Goal: Task Accomplishment & Management: Manage account settings

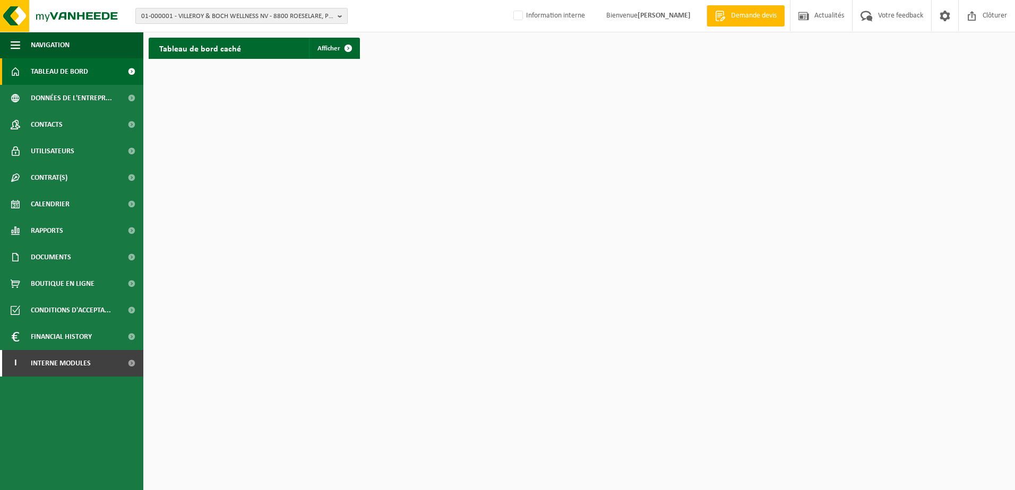
click at [197, 18] on span "01-000001 - VILLEROY & BOCH WELLNESS NV - 8800 ROESELARE, POPULIERSTRAAT 1" at bounding box center [237, 16] width 192 height 16
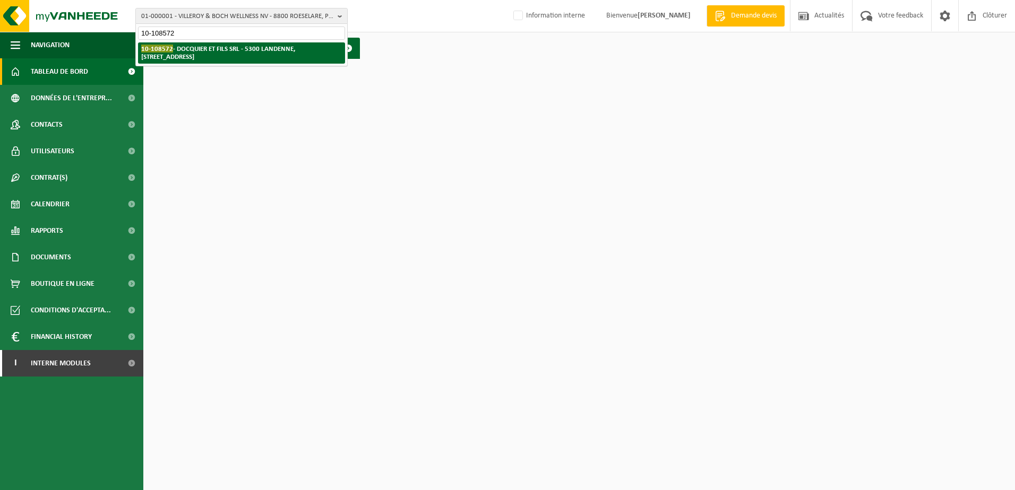
type input "10-108572"
click at [206, 50] on strong "10-108572 - DOCQUIER ET FILS SRL - 5300 LANDENNE, RUE DE L'EXPANSION 1" at bounding box center [218, 53] width 154 height 16
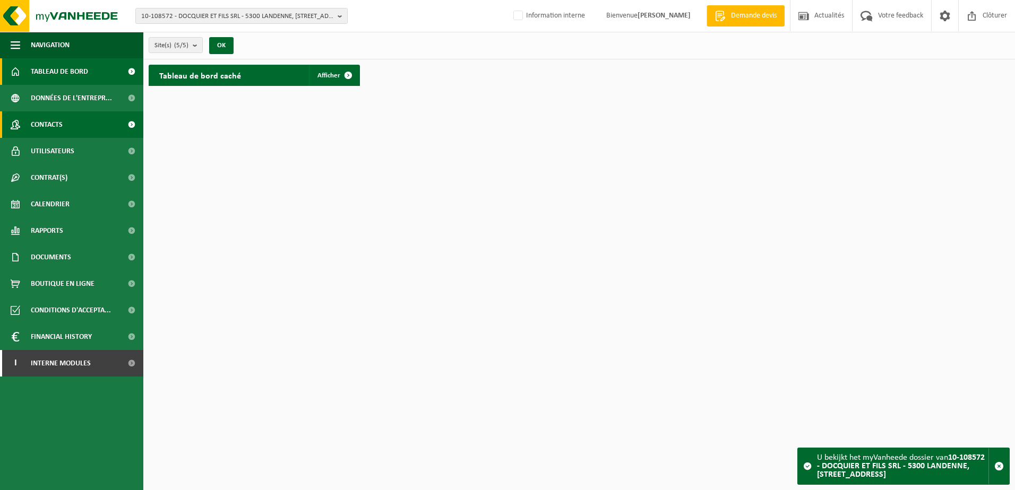
click at [63, 126] on span "Contacts" at bounding box center [47, 124] width 32 height 27
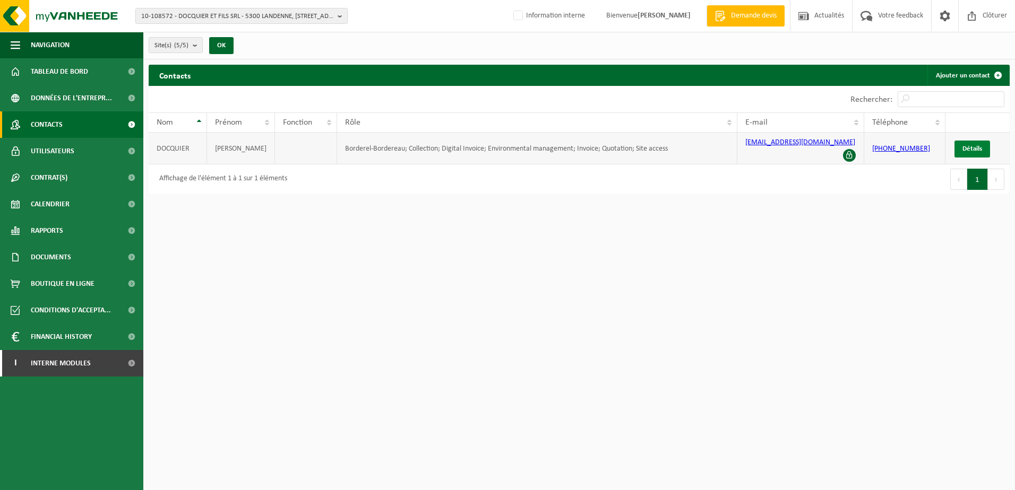
click at [980, 145] on span "Détails" at bounding box center [972, 148] width 20 height 7
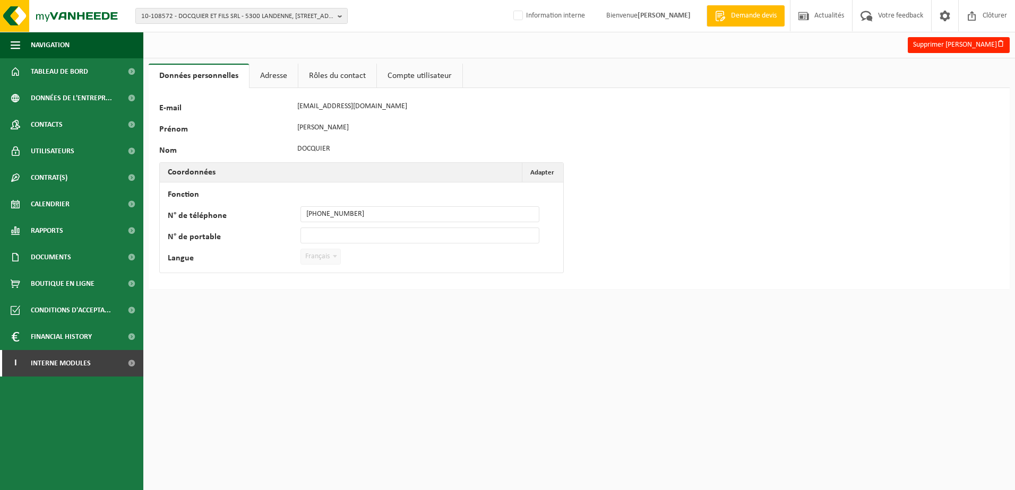
click at [268, 74] on link "Adresse" at bounding box center [273, 76] width 48 height 24
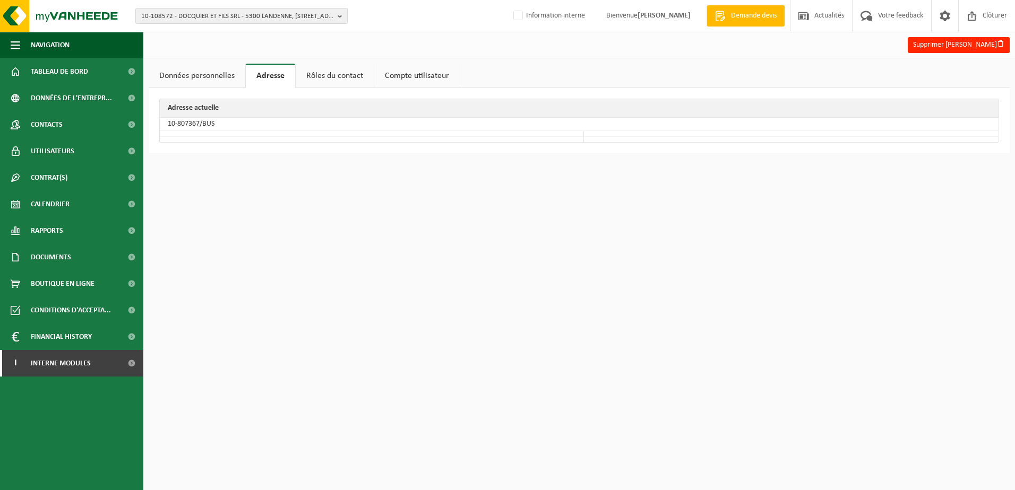
click at [316, 76] on link "Rôles du contact" at bounding box center [335, 76] width 78 height 24
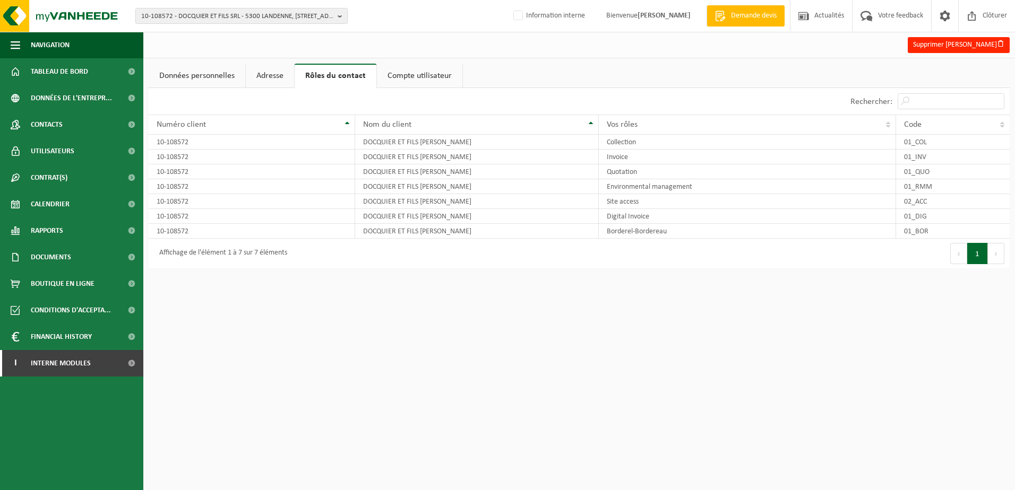
click at [220, 84] on link "Données personnelles" at bounding box center [197, 76] width 97 height 24
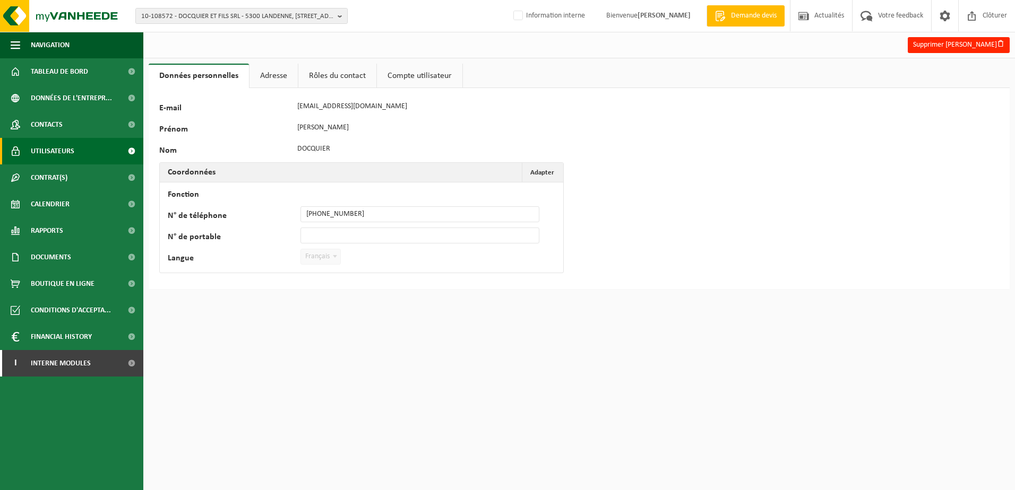
click at [75, 151] on link "Utilisateurs" at bounding box center [71, 151] width 143 height 27
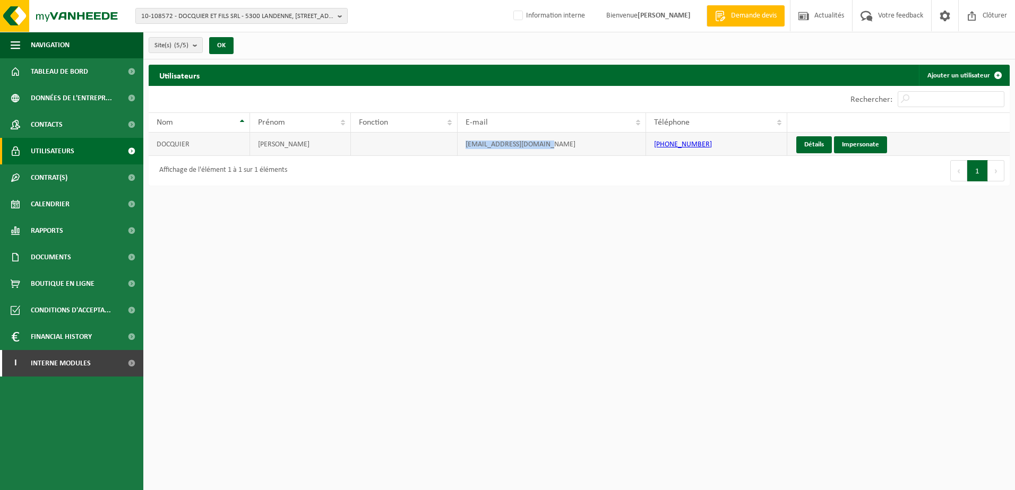
drag, startPoint x: 545, startPoint y: 147, endPoint x: 463, endPoint y: 150, distance: 81.8
click at [463, 150] on td "[EMAIL_ADDRESS][DOMAIN_NAME]" at bounding box center [551, 144] width 189 height 23
copy td "[EMAIL_ADDRESS][DOMAIN_NAME]"
click at [56, 128] on span "Contacts" at bounding box center [47, 124] width 32 height 27
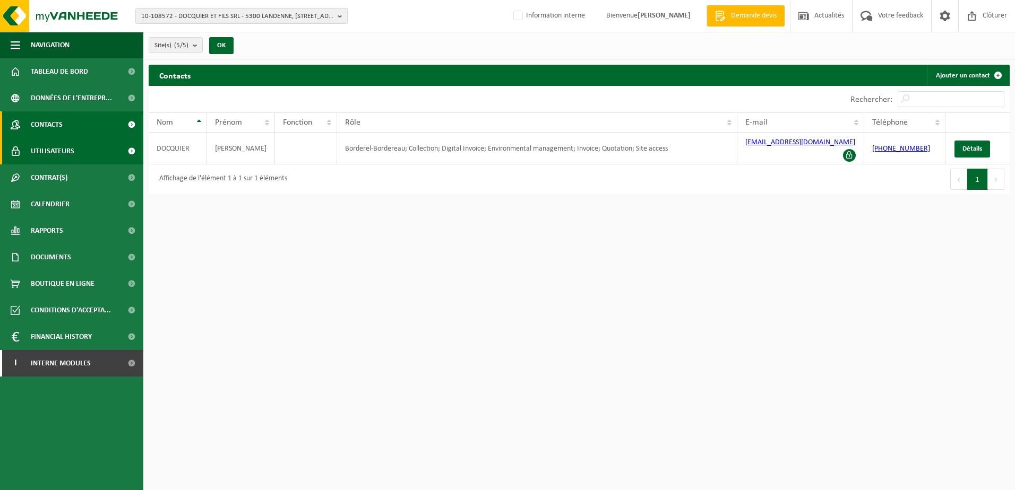
click at [54, 144] on span "Utilisateurs" at bounding box center [53, 151] width 44 height 27
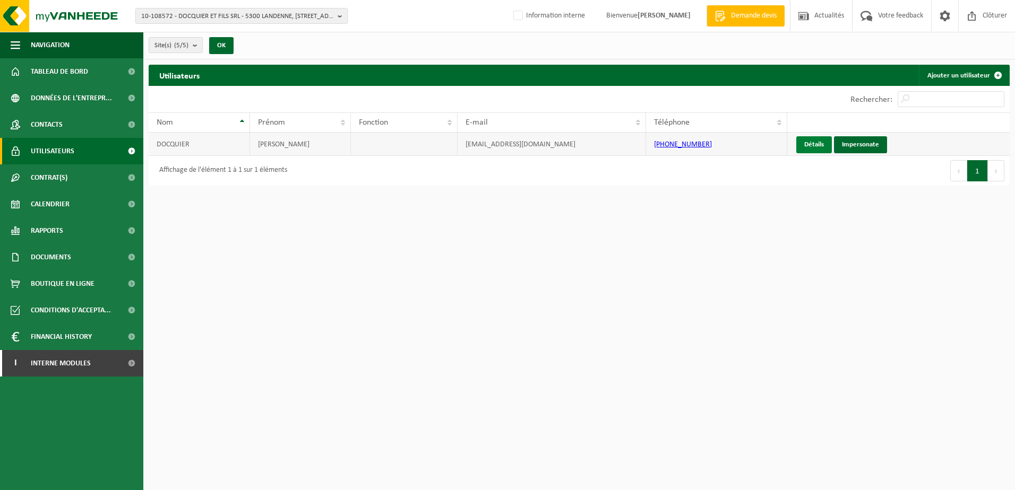
click at [827, 137] on link "Détails" at bounding box center [814, 144] width 36 height 17
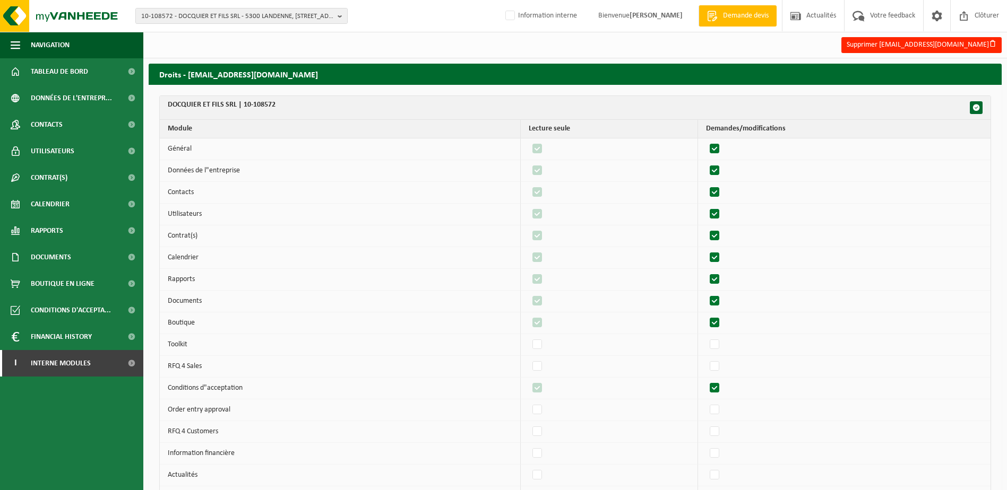
click at [721, 148] on label"] at bounding box center [714, 149] width 15 height 16
click at [706, 141] on input "checkbox" at bounding box center [705, 141] width 1 height 1
checkbox input "false"
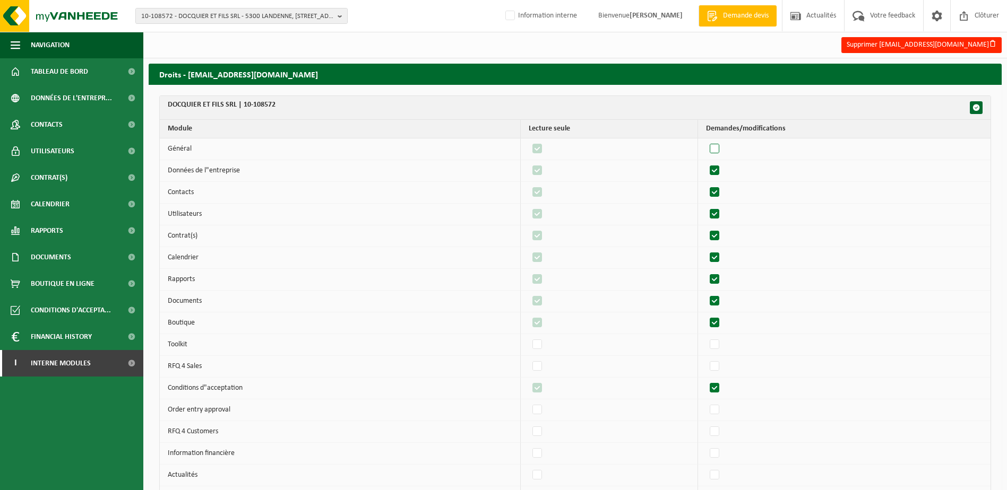
checkbox input "false"
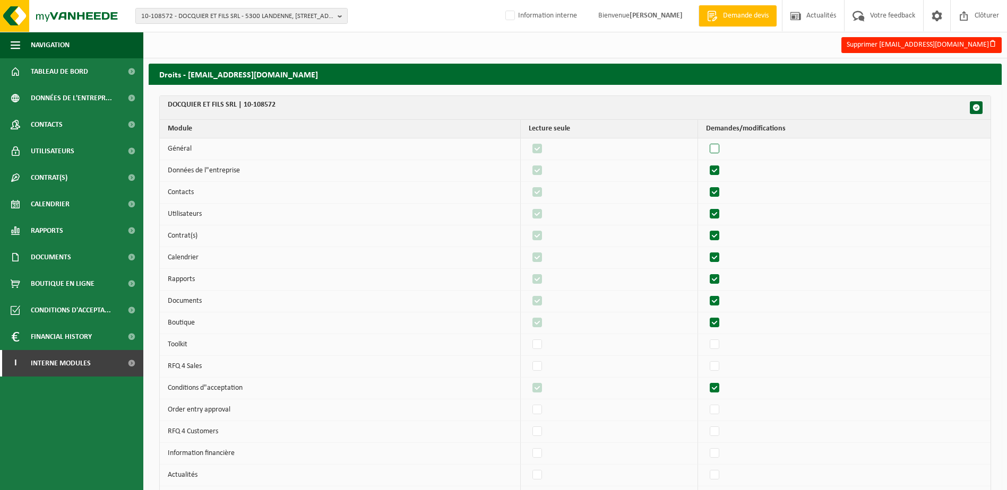
checkbox input "false"
click at [721, 148] on label"] at bounding box center [714, 149] width 15 height 16
click at [706, 141] on input "checkbox" at bounding box center [705, 141] width 1 height 1
checkbox input "true"
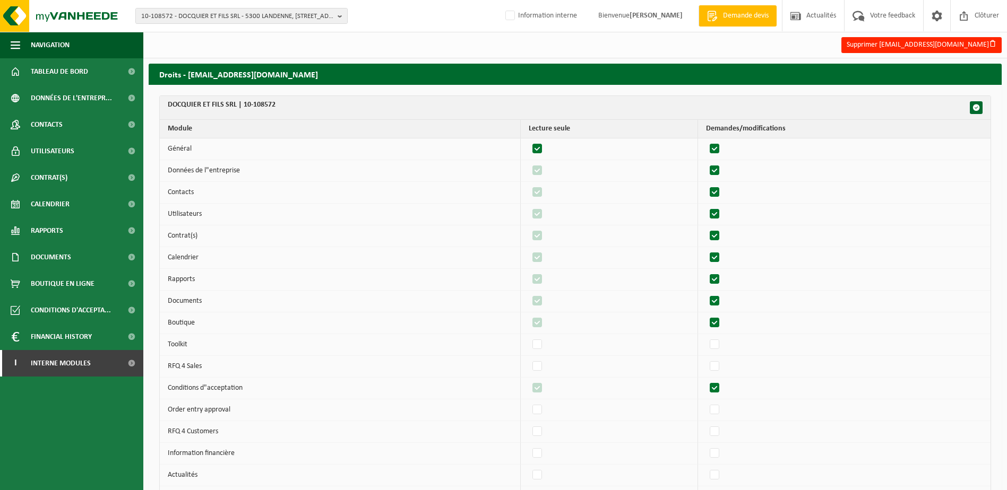
checkbox input "true"
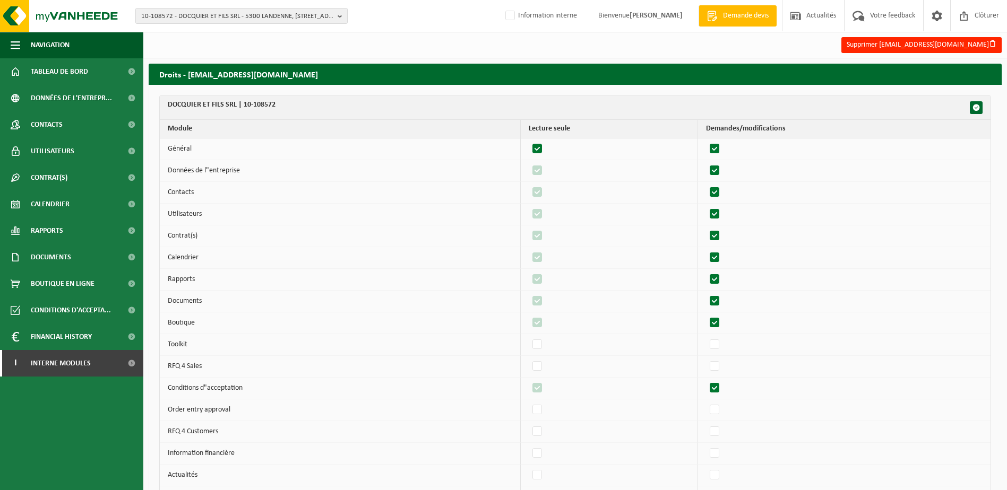
checkbox input "true"
click at [972, 106] on button "button" at bounding box center [976, 107] width 13 height 13
checkbox input "true"
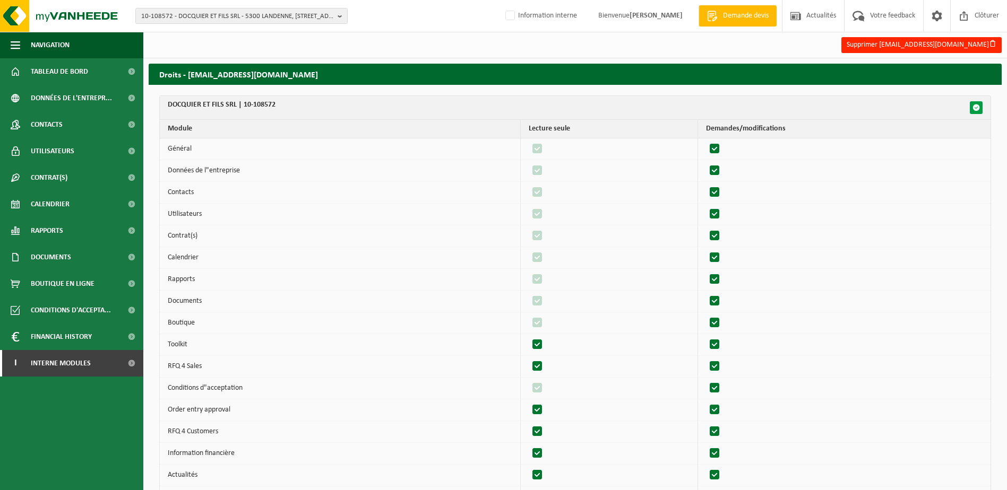
checkbox input "true"
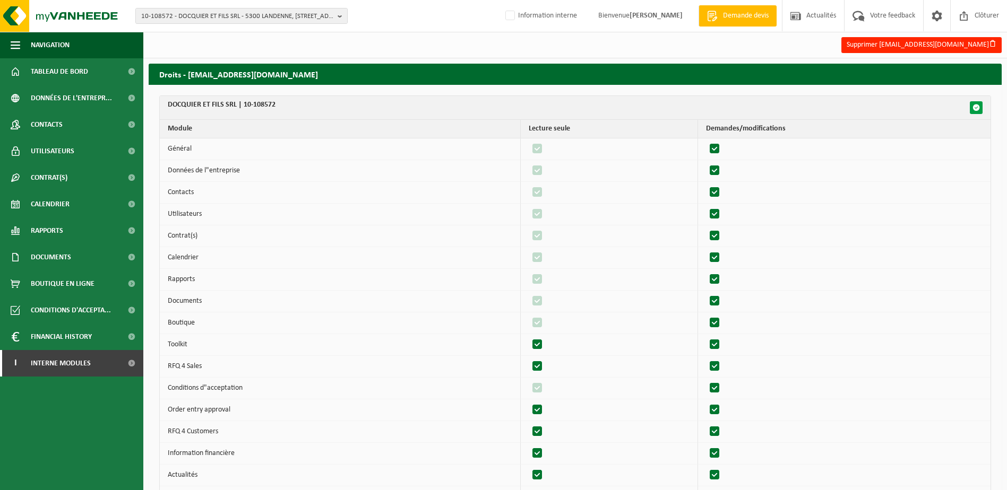
checkbox input "true"
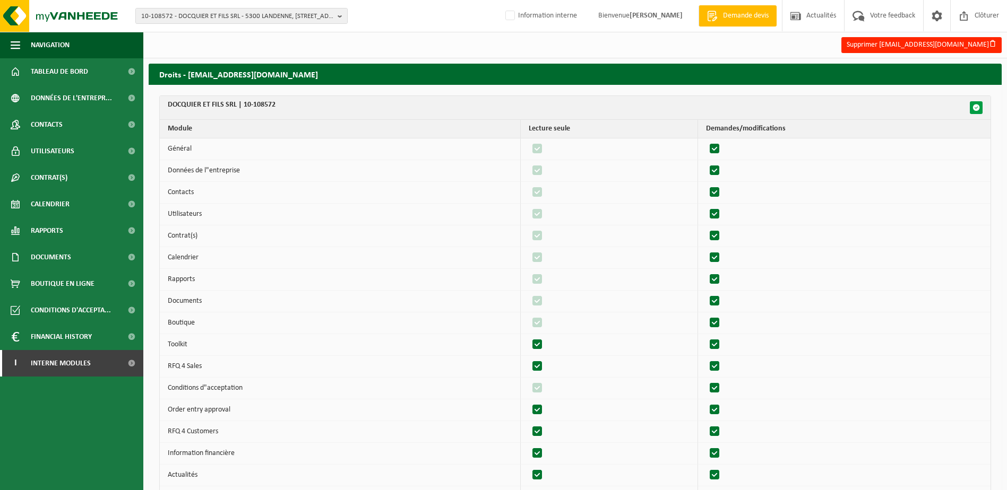
checkbox input "true"
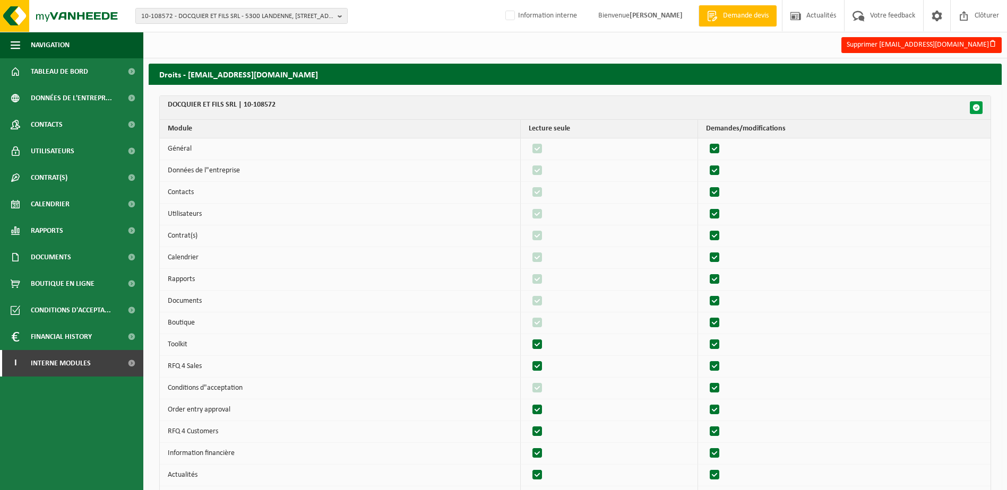
checkbox input "true"
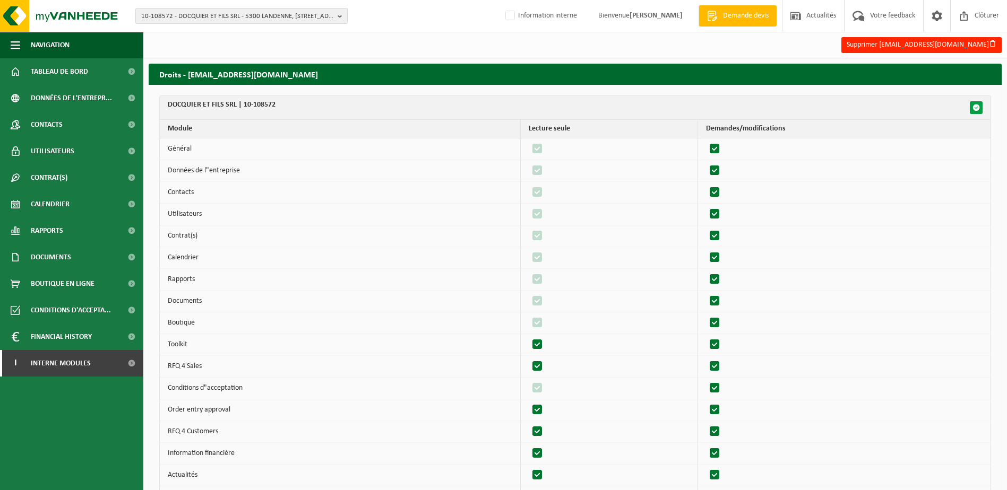
checkbox input "true"
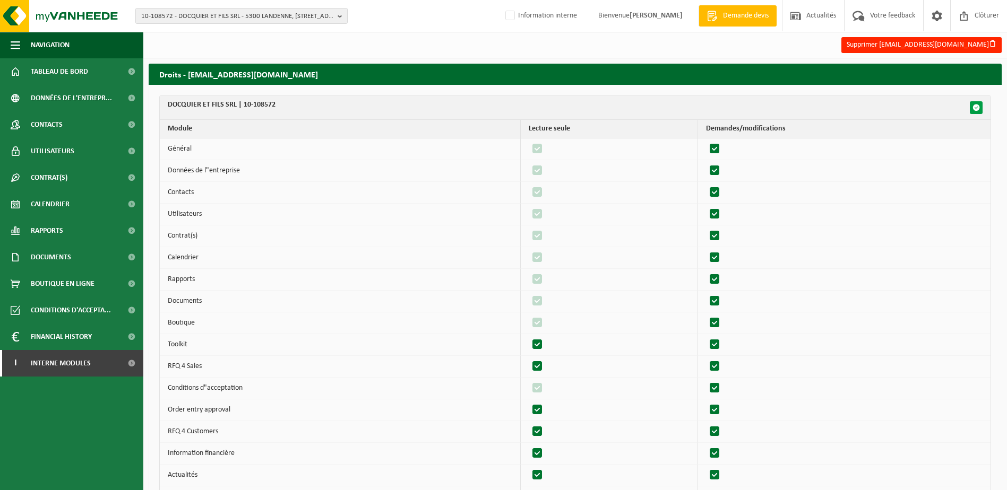
checkbox input "true"
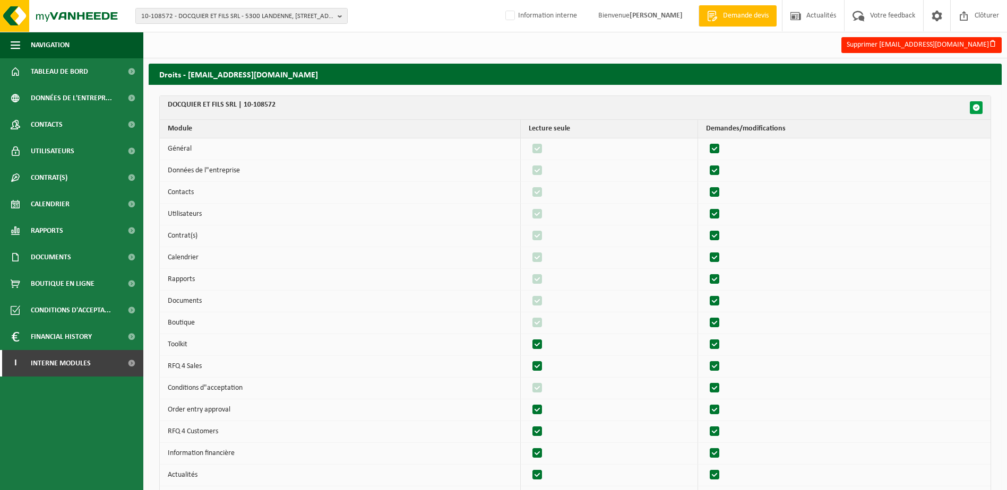
checkbox input "true"
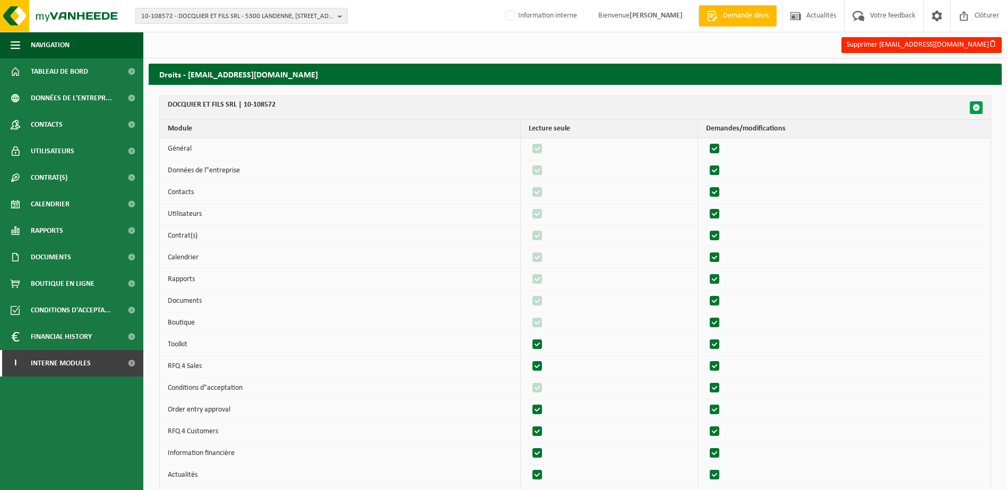
checkbox input "true"
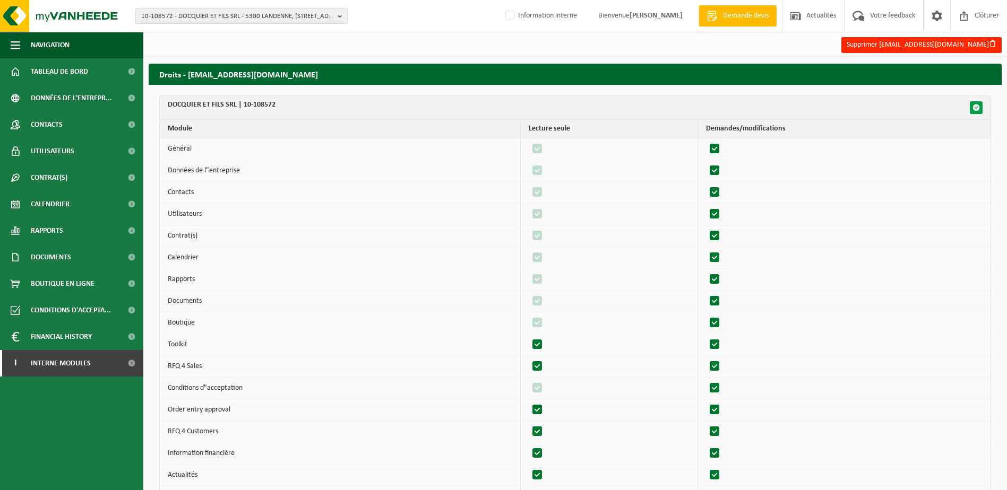
checkbox input "true"
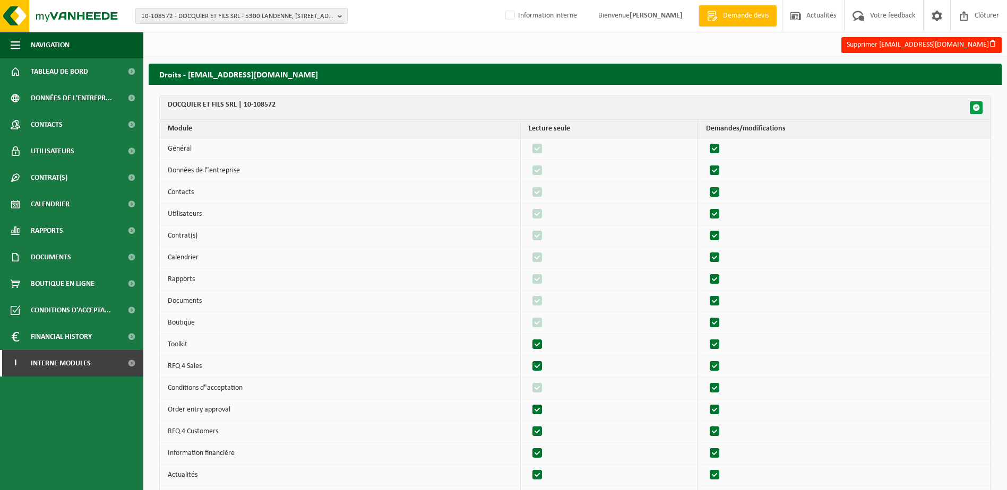
checkbox input "true"
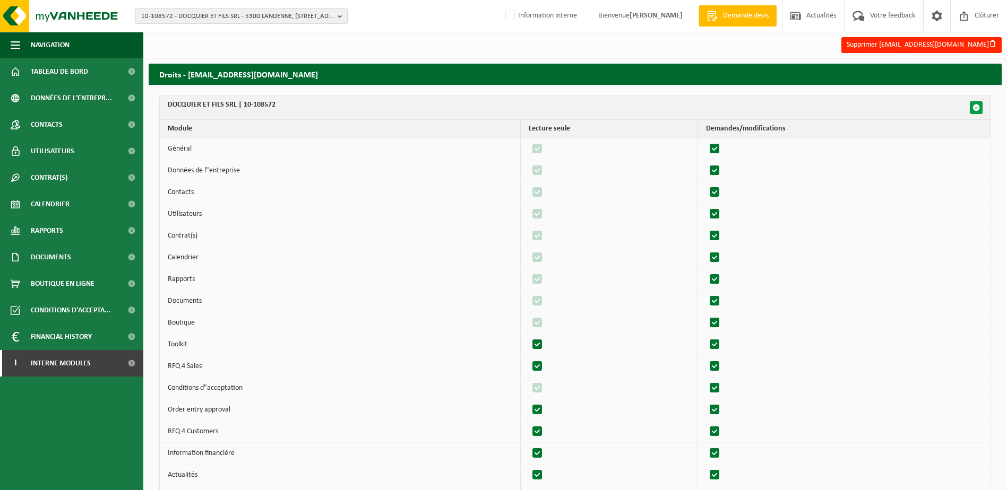
checkbox input "true"
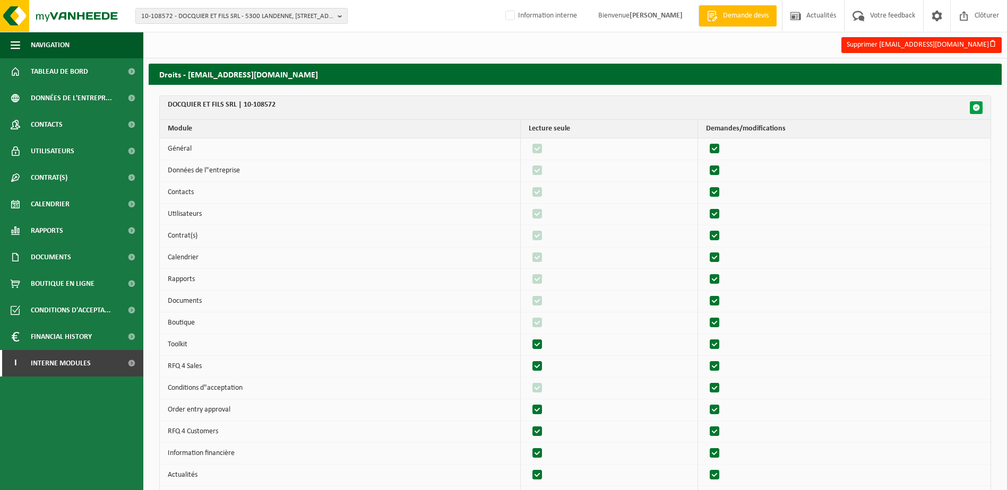
checkbox input "true"
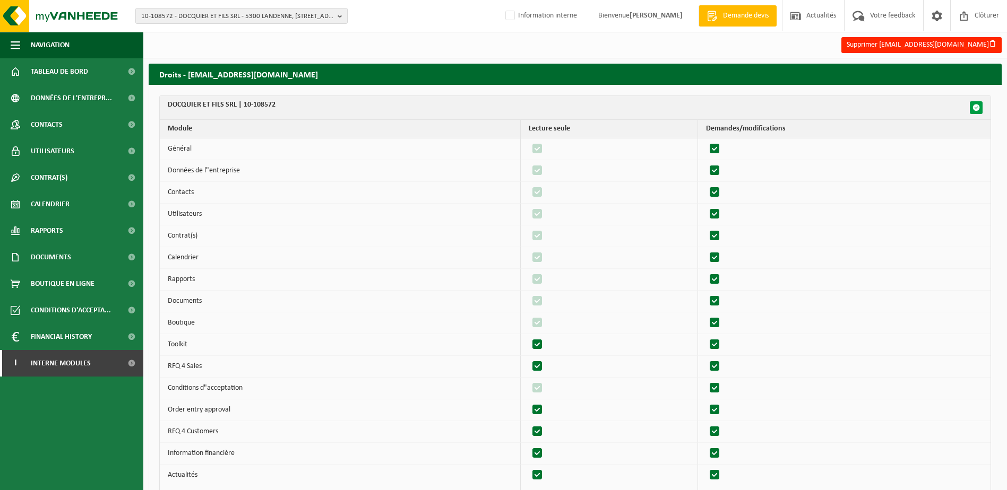
checkbox input "true"
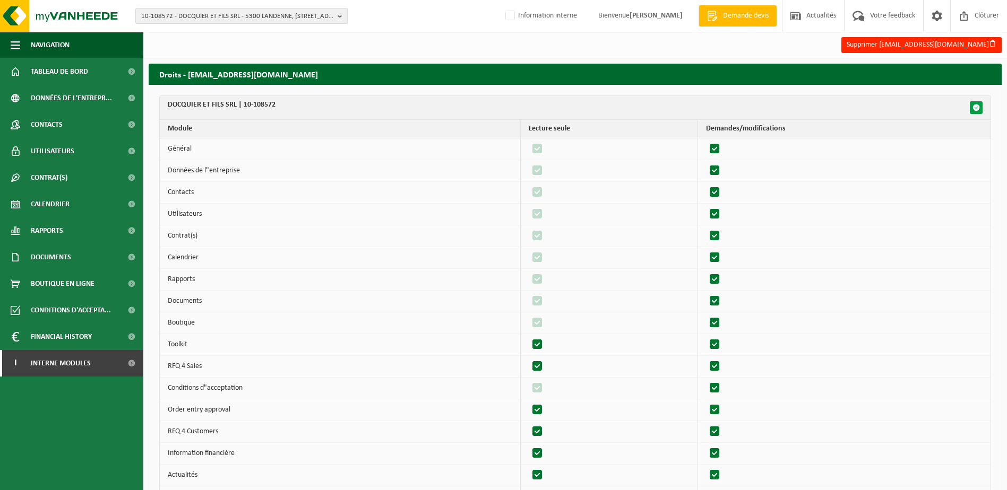
checkbox input "true"
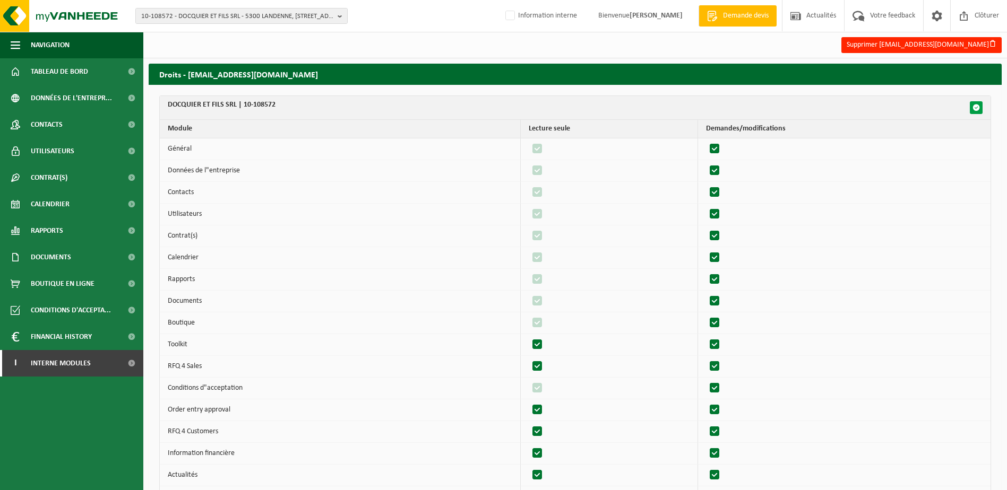
checkbox input "true"
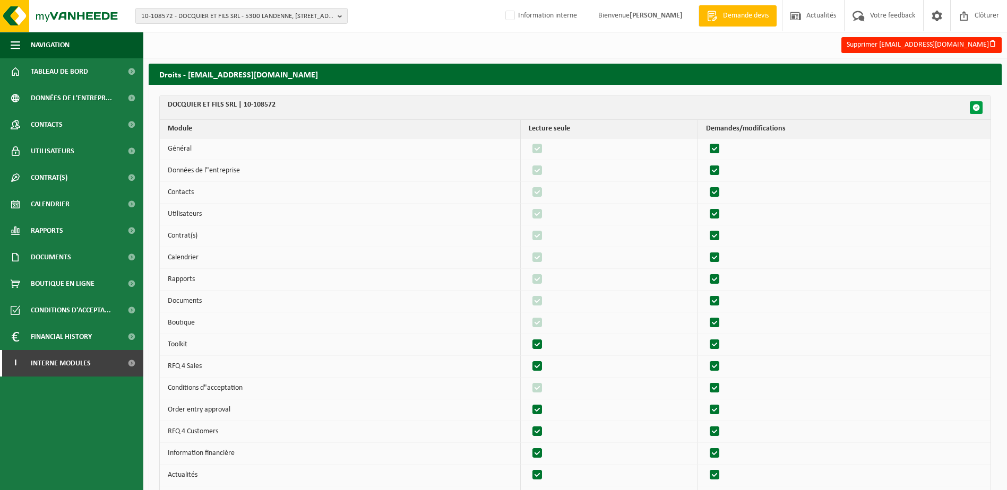
checkbox input "true"
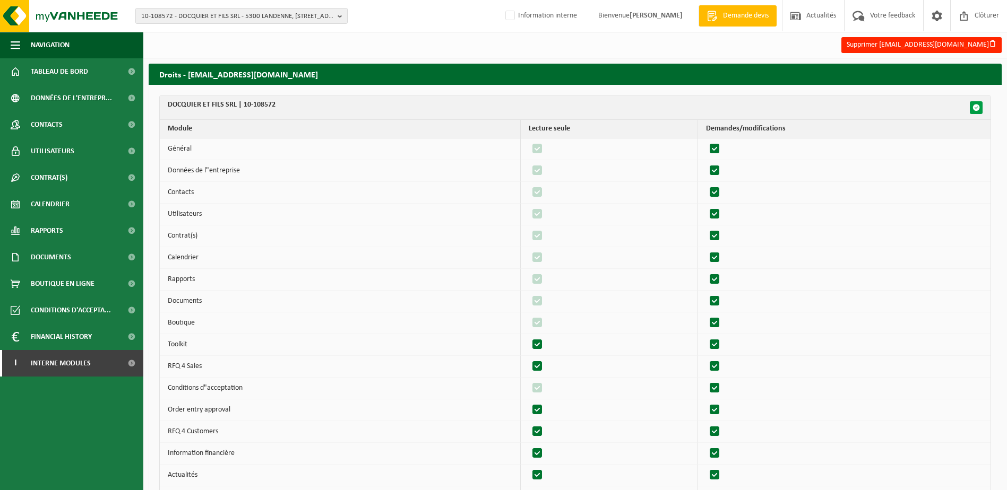
checkbox input "true"
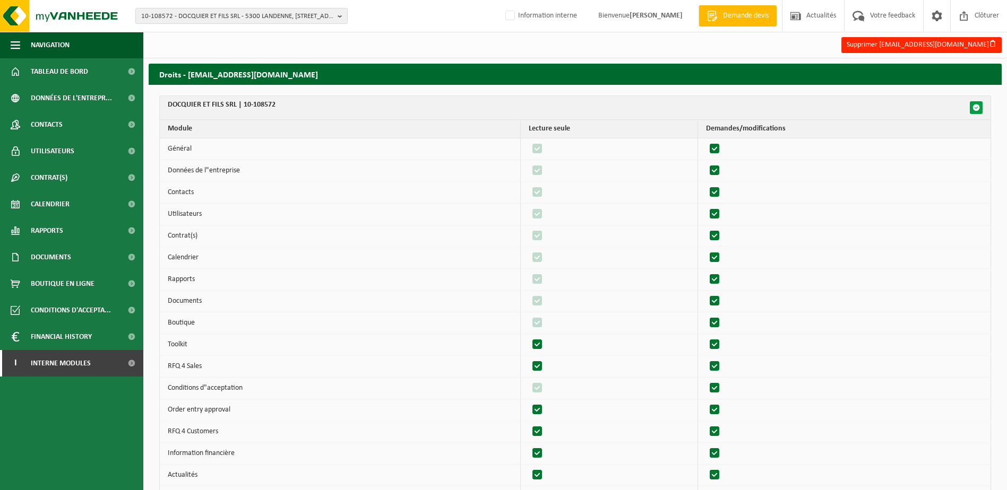
checkbox input "true"
click at [972, 107] on span "button" at bounding box center [975, 107] width 7 height 7
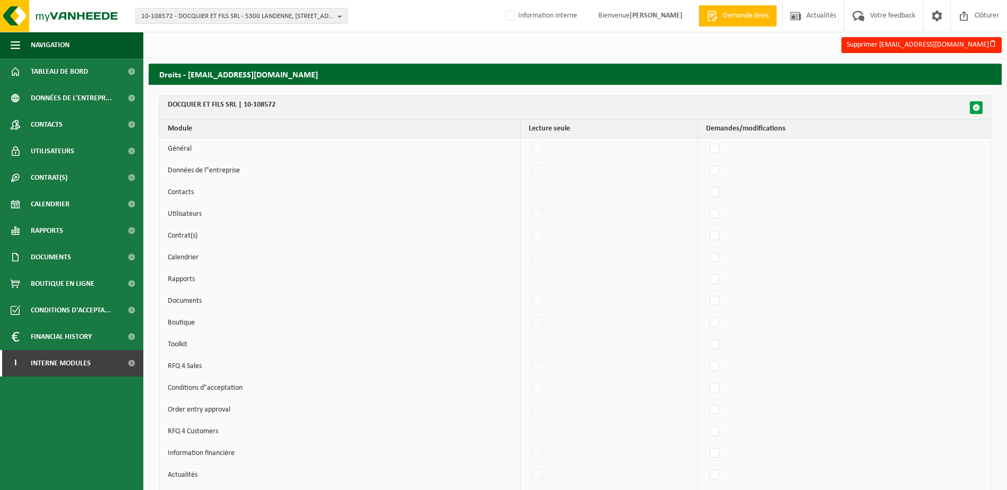
checkbox input "false"
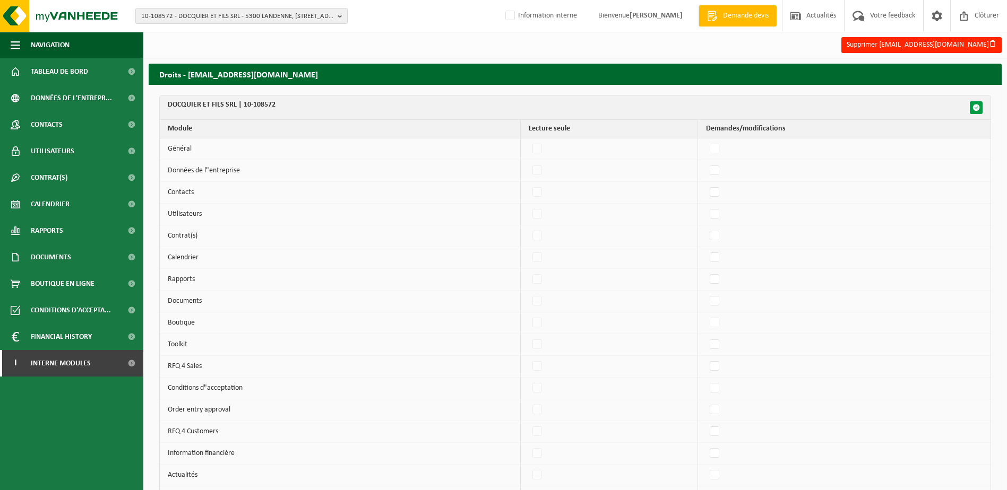
checkbox input "false"
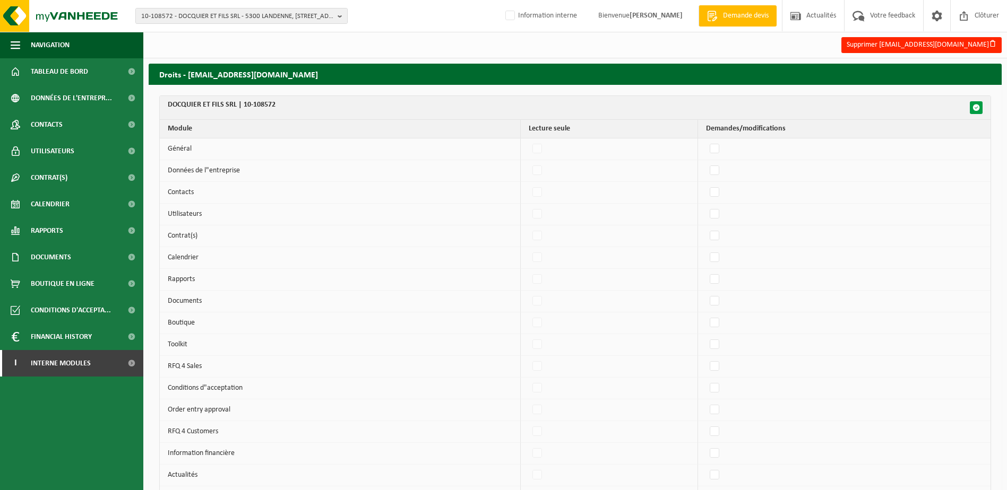
checkbox input "false"
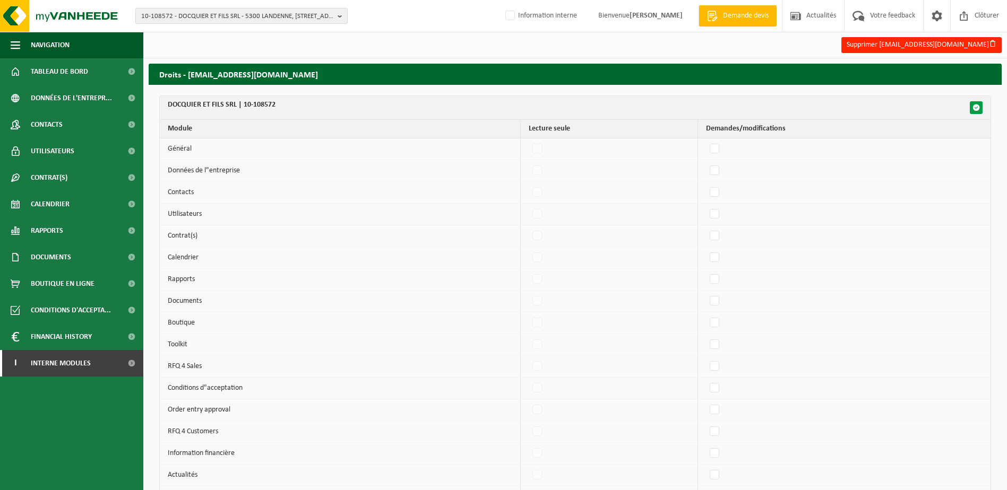
checkbox input "false"
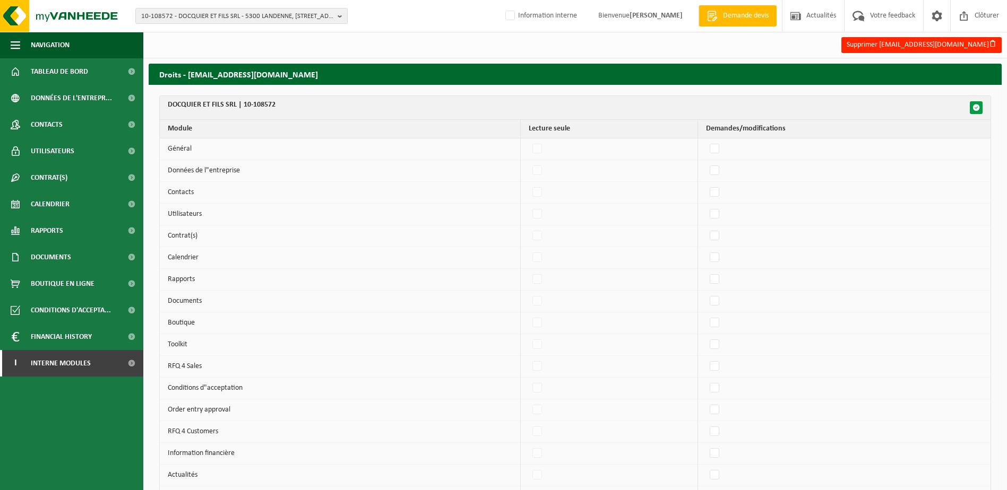
checkbox input "false"
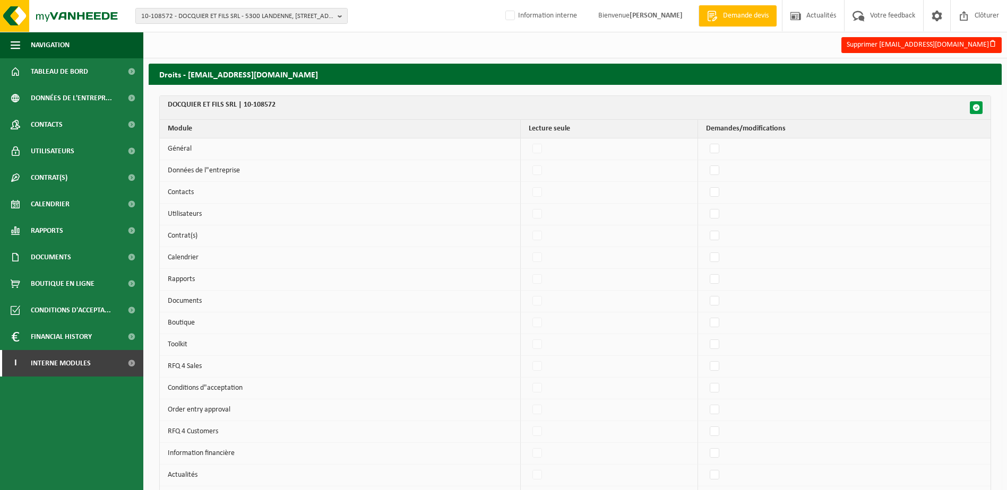
checkbox input "false"
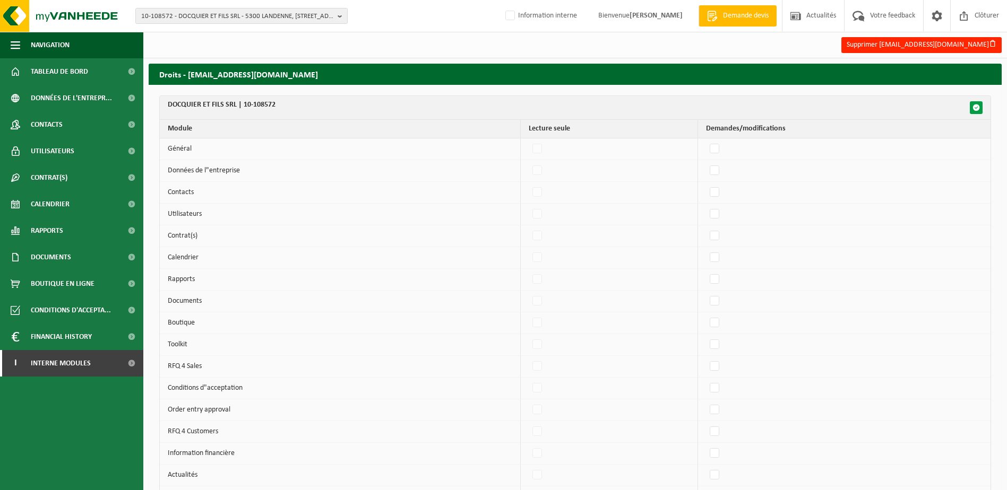
checkbox input "false"
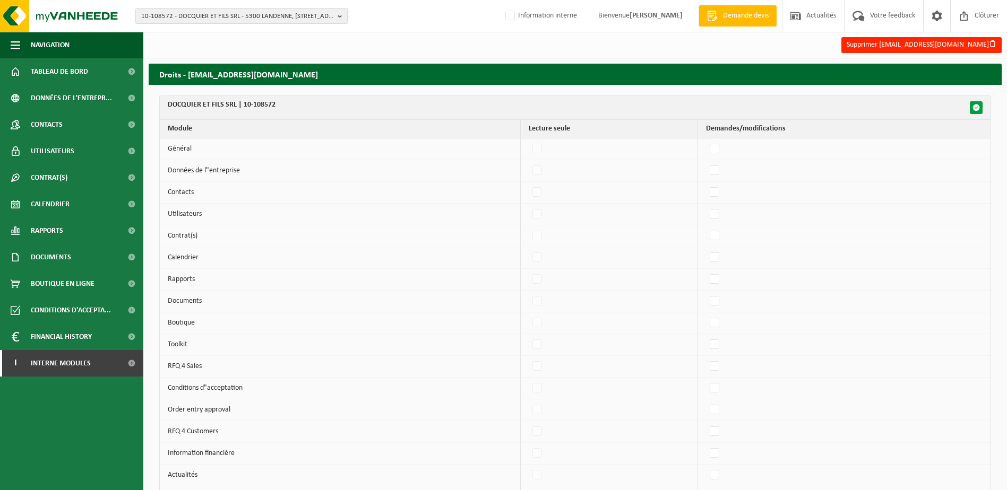
checkbox input "false"
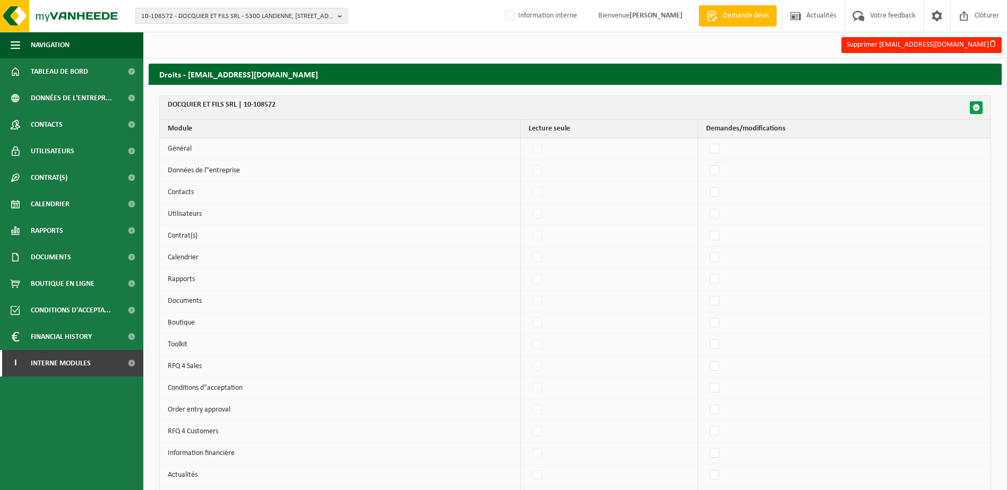
checkbox input "false"
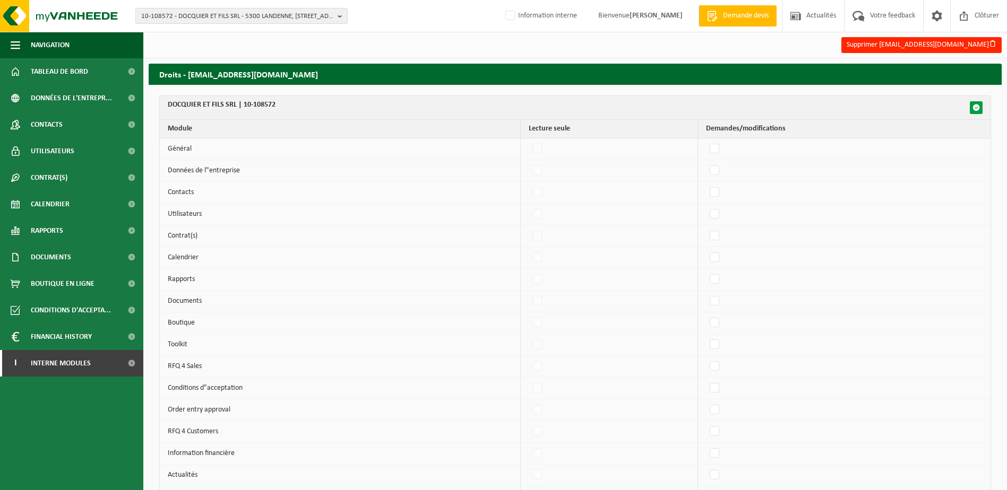
checkbox input "false"
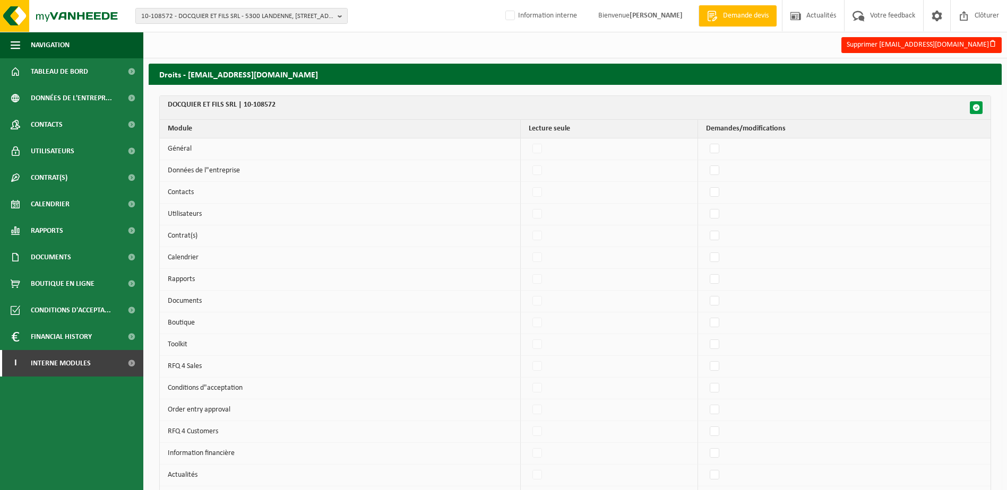
checkbox input "false"
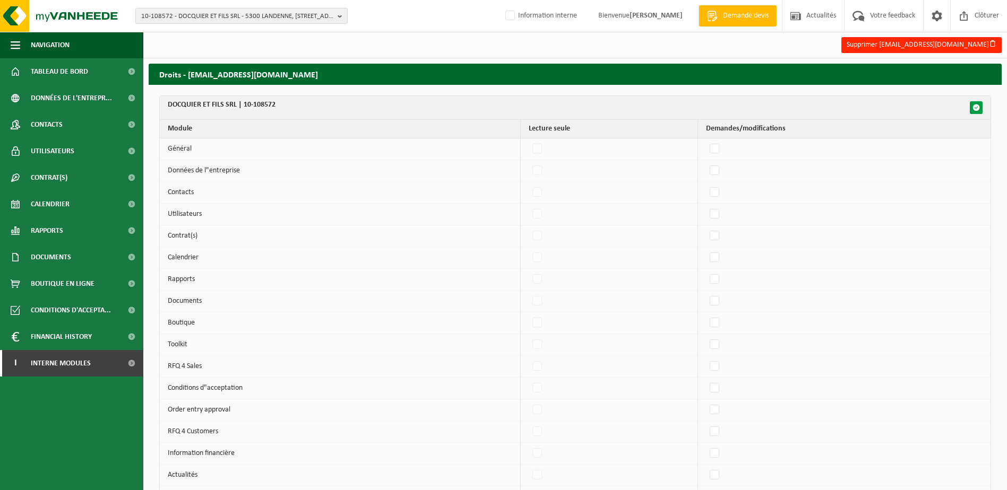
checkbox input "false"
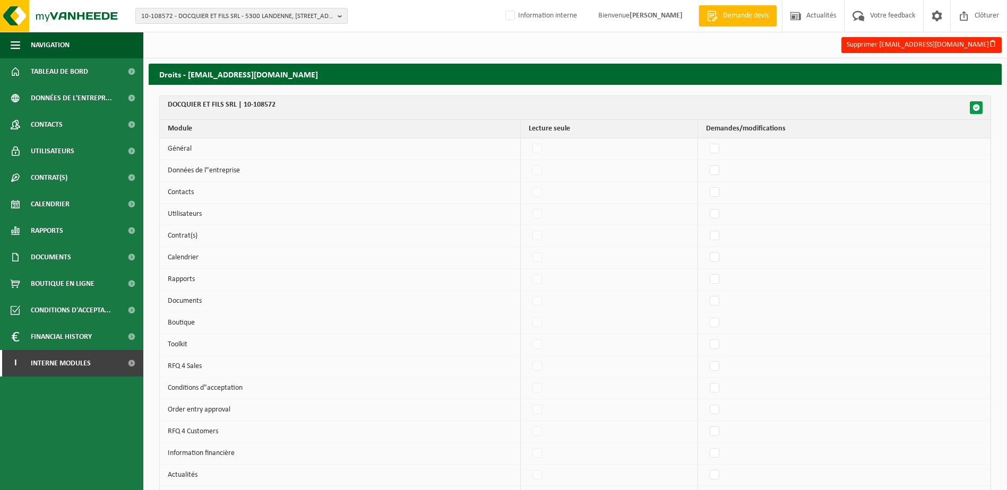
checkbox input "false"
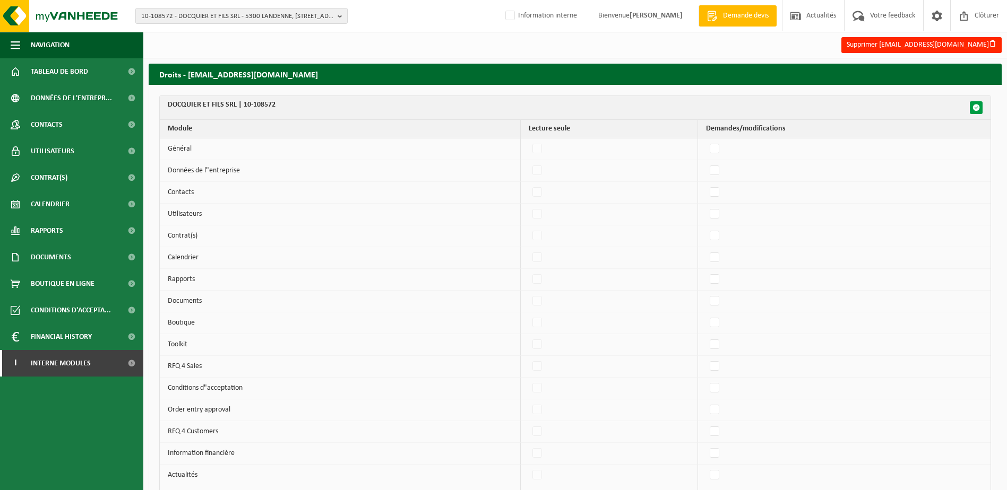
checkbox input "false"
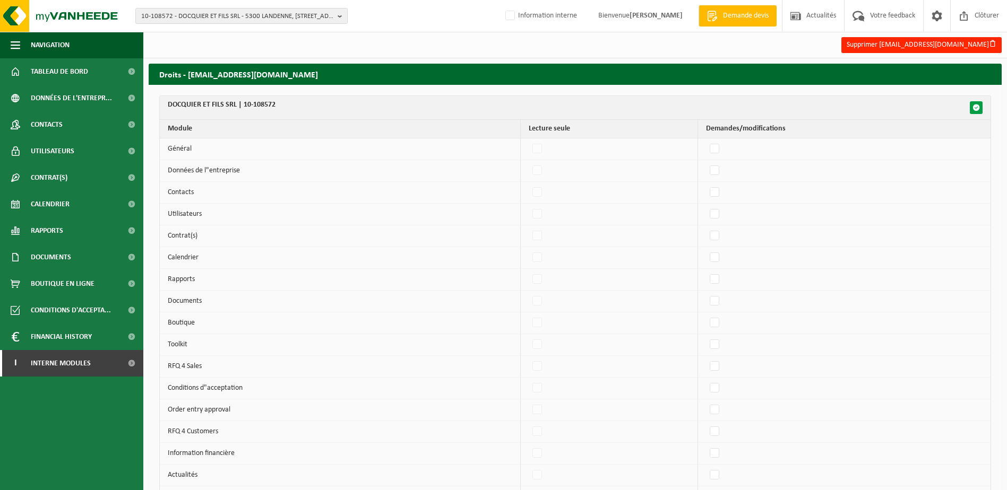
checkbox input "false"
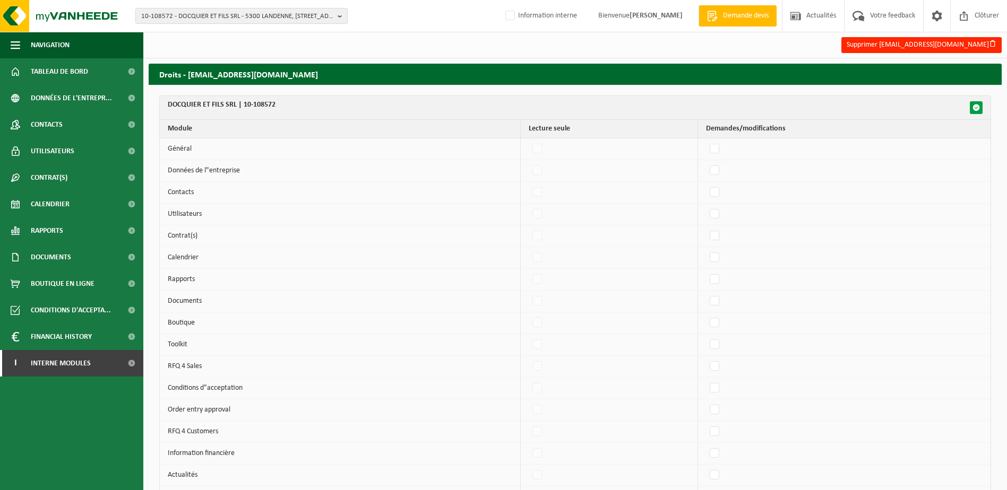
checkbox input "false"
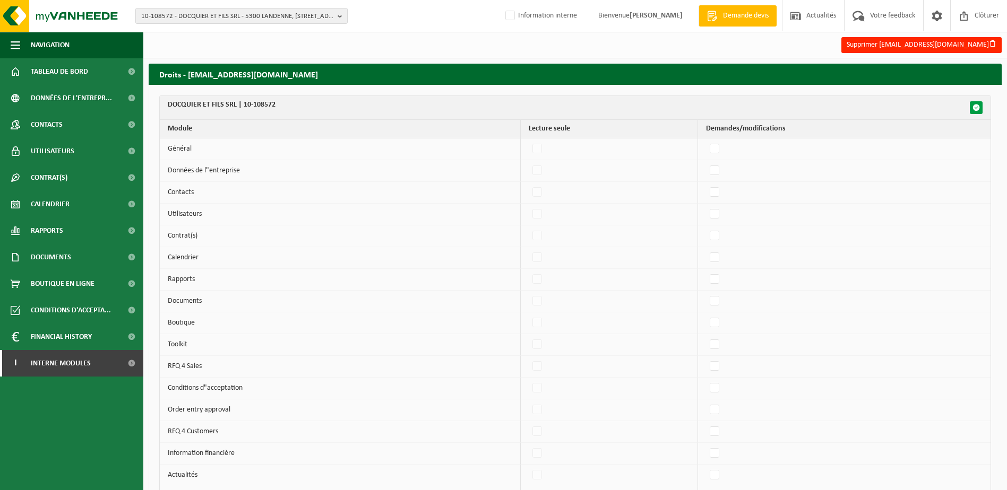
checkbox input "false"
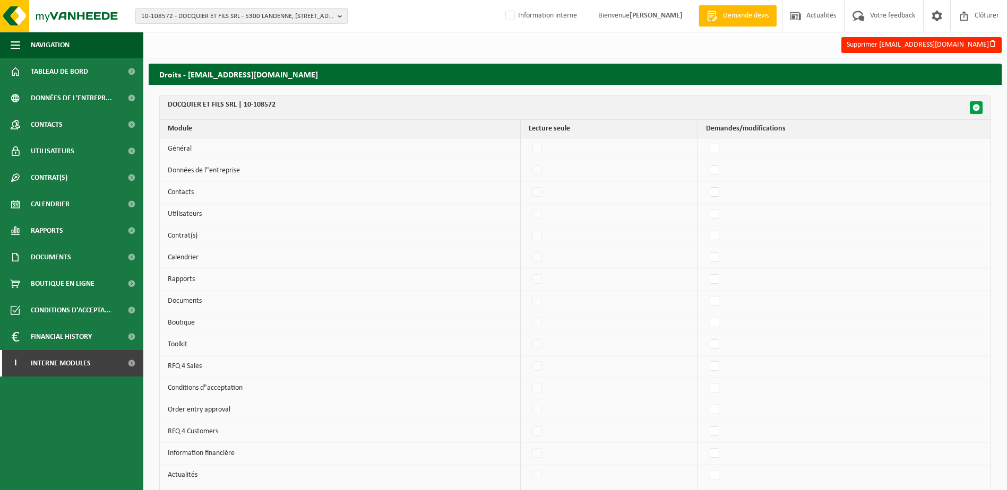
checkbox input "false"
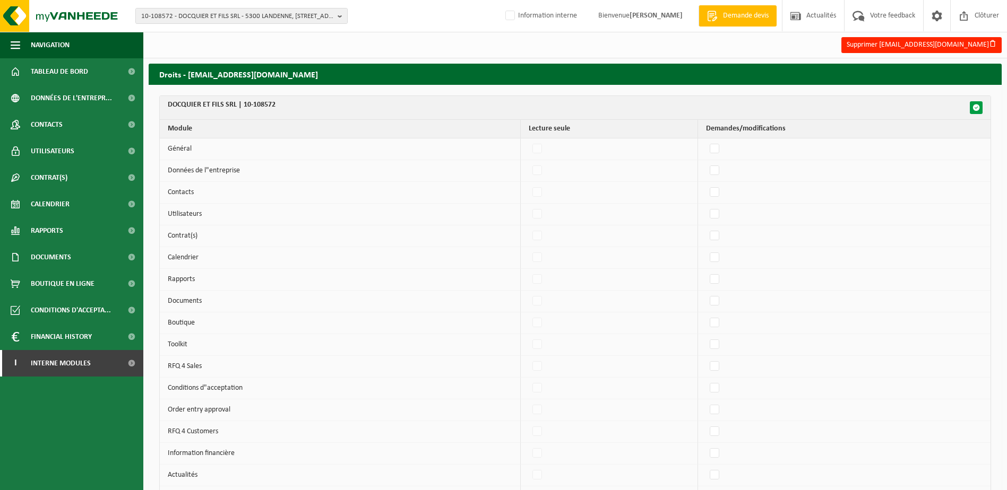
checkbox input "false"
click at [973, 108] on span "button" at bounding box center [975, 107] width 7 height 7
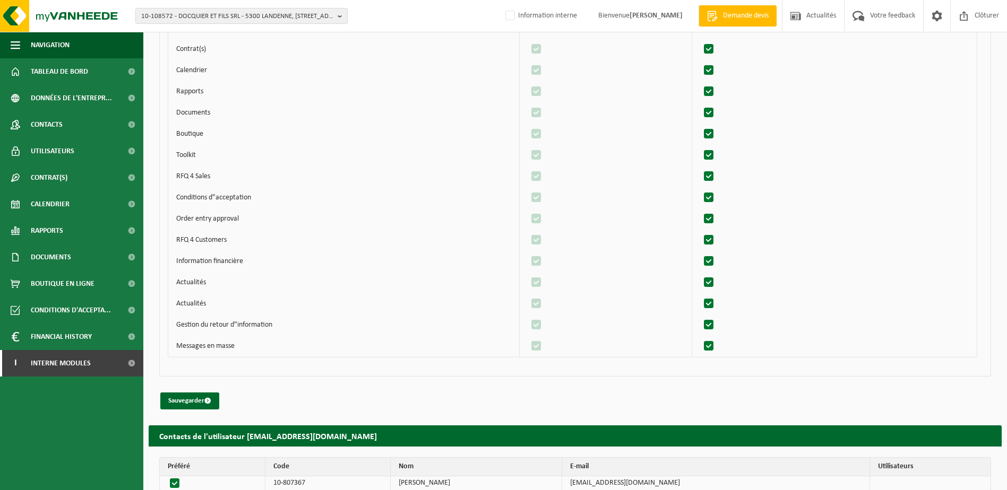
scroll to position [2082, 0]
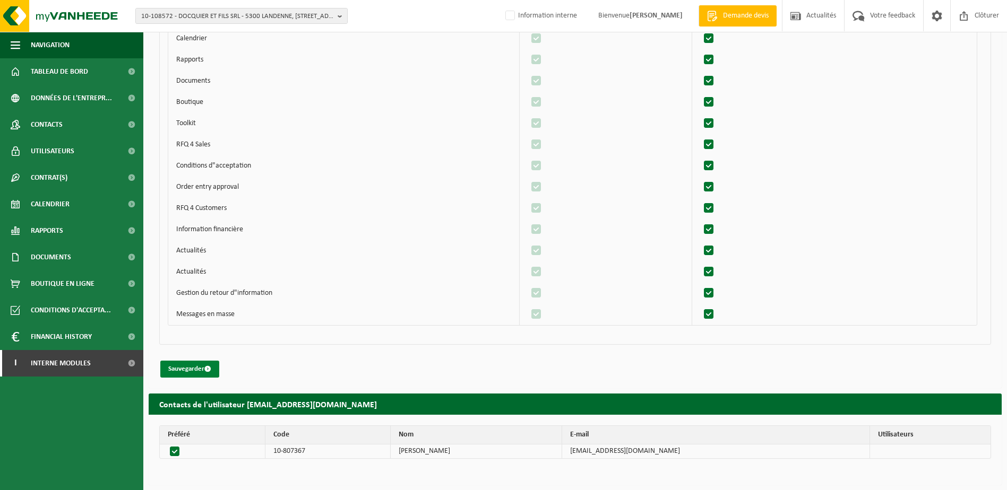
click at [186, 373] on button "Sauvegarder" at bounding box center [189, 369] width 59 height 17
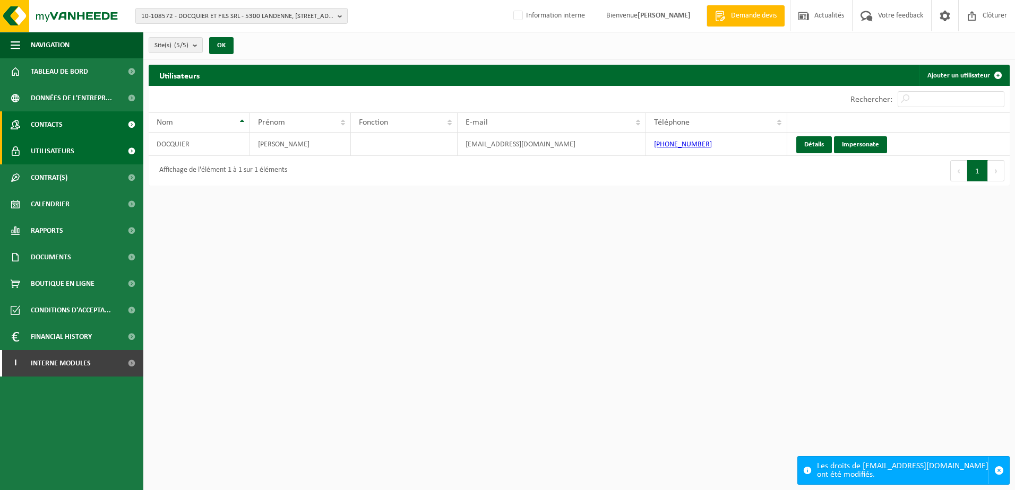
click at [54, 132] on span "Contacts" at bounding box center [47, 124] width 32 height 27
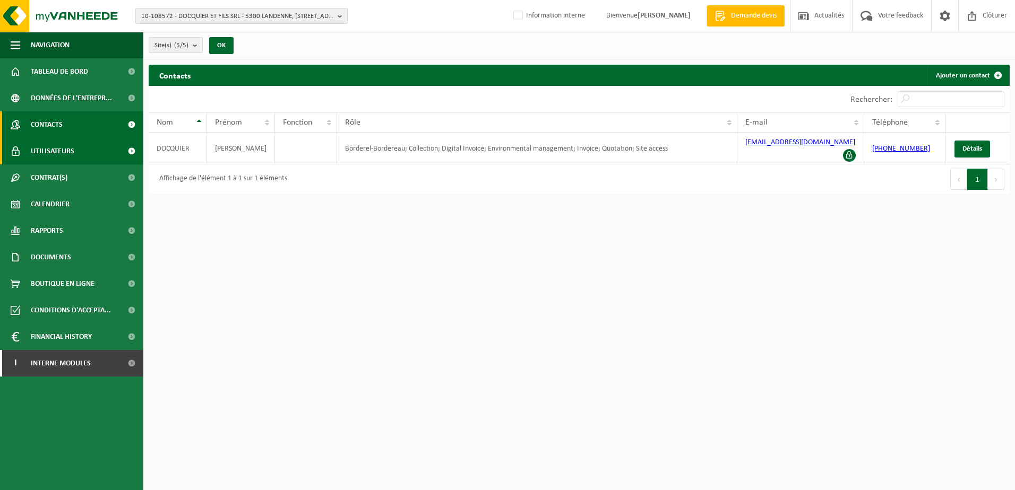
click at [69, 146] on span "Utilisateurs" at bounding box center [53, 151] width 44 height 27
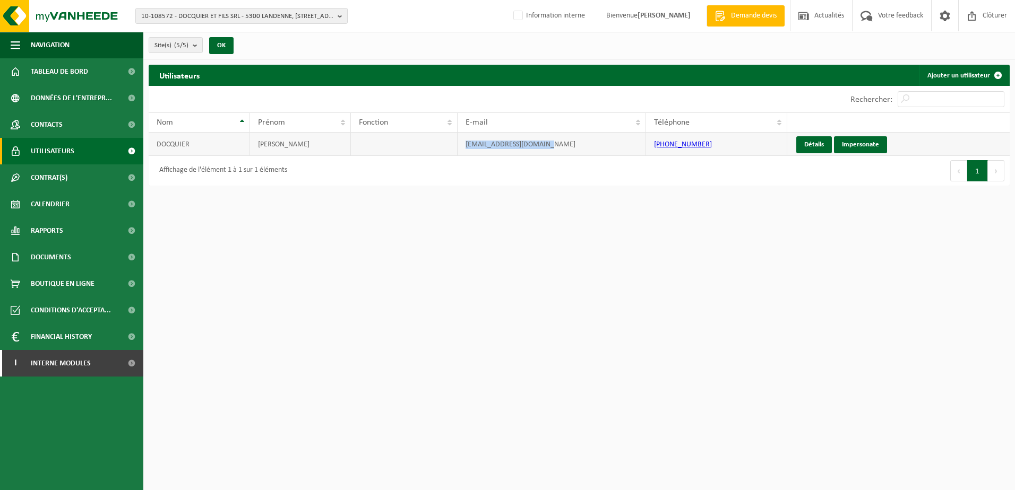
drag, startPoint x: 557, startPoint y: 142, endPoint x: 449, endPoint y: 142, distance: 107.7
click at [449, 142] on tr "DOCQUIER NICOLAS info@docquiertoiture.be +32 473 71 17 81 Détails Impersonate" at bounding box center [579, 144] width 861 height 23
copy tr "[EMAIL_ADDRESS][DOMAIN_NAME]"
click at [566, 146] on td "[EMAIL_ADDRESS][DOMAIN_NAME]" at bounding box center [551, 144] width 189 height 23
drag, startPoint x: 548, startPoint y: 145, endPoint x: 452, endPoint y: 147, distance: 96.1
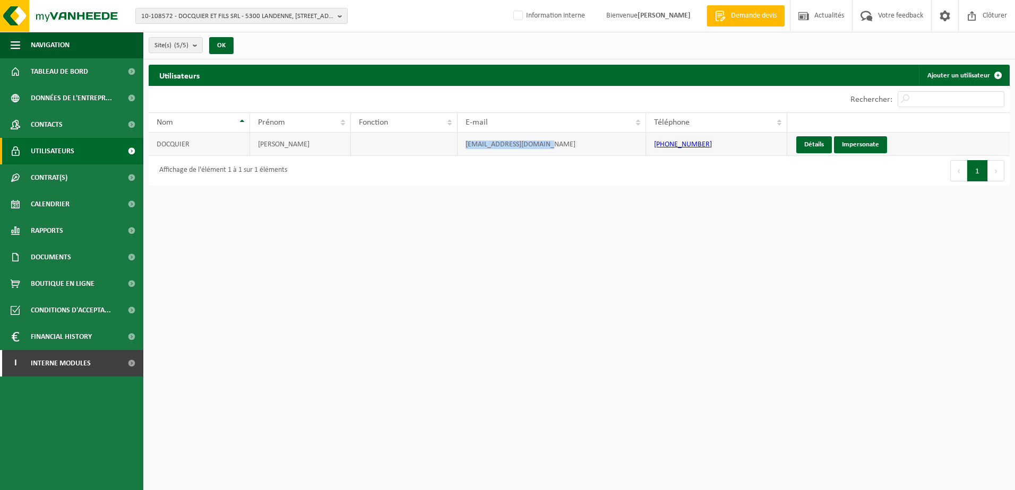
click at [452, 147] on tr "DOCQUIER NICOLAS info@docquiertoiture.be +32 473 71 17 81 Détails Impersonate" at bounding box center [579, 144] width 861 height 23
copy tr "[EMAIL_ADDRESS][DOMAIN_NAME]"
click at [564, 151] on td "[EMAIL_ADDRESS][DOMAIN_NAME]" at bounding box center [551, 144] width 189 height 23
drag, startPoint x: 552, startPoint y: 143, endPoint x: 462, endPoint y: 150, distance: 89.9
click at [462, 150] on td "[EMAIL_ADDRESS][DOMAIN_NAME]" at bounding box center [551, 144] width 189 height 23
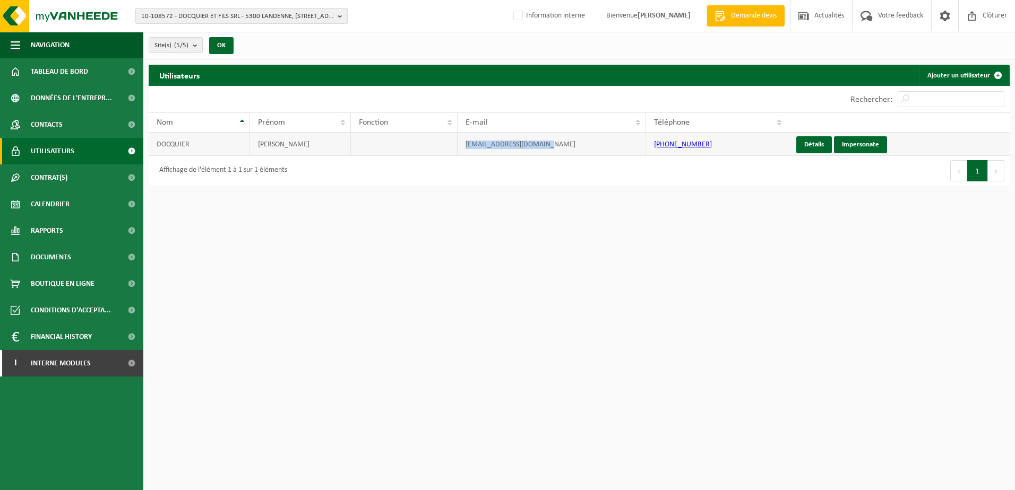
copy td "[EMAIL_ADDRESS][DOMAIN_NAME]"
click at [42, 358] on span "Interne modules" at bounding box center [61, 363] width 60 height 27
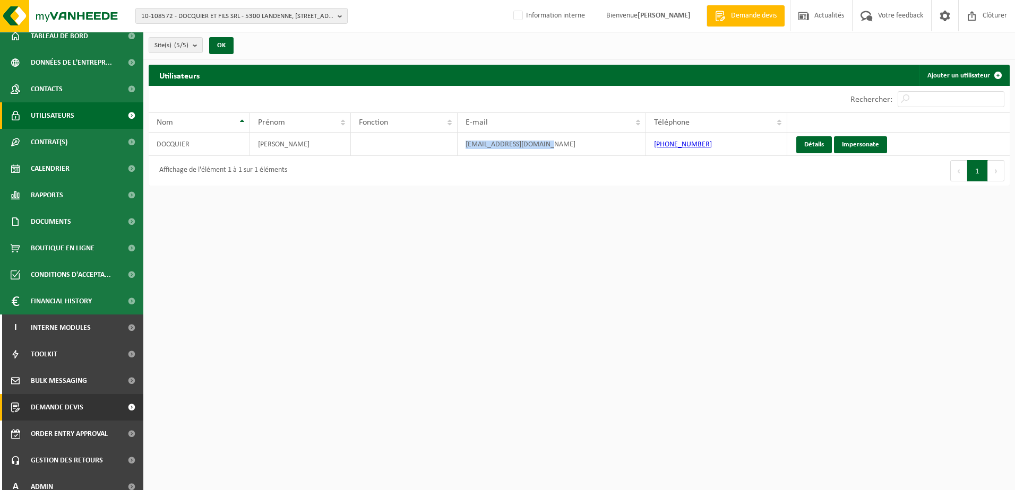
scroll to position [46, 0]
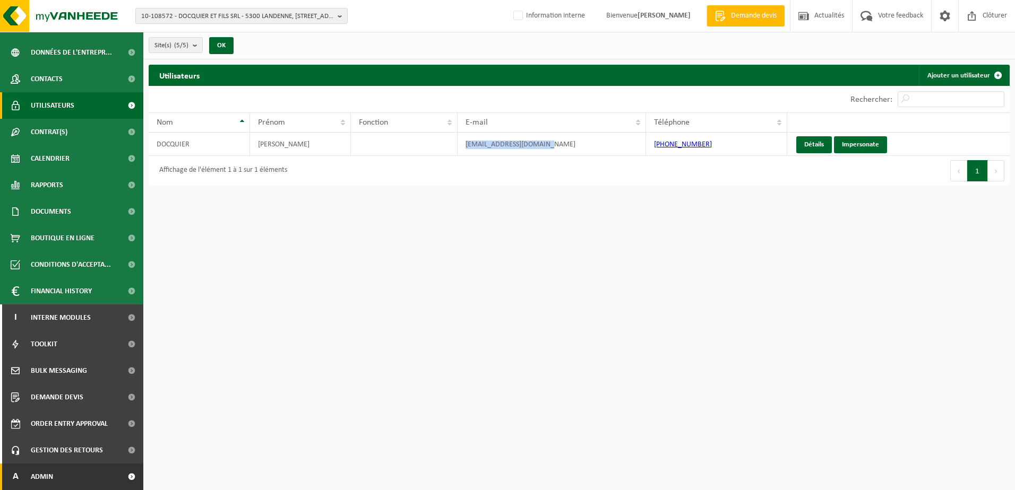
click at [80, 474] on link "A Admin" at bounding box center [71, 477] width 143 height 27
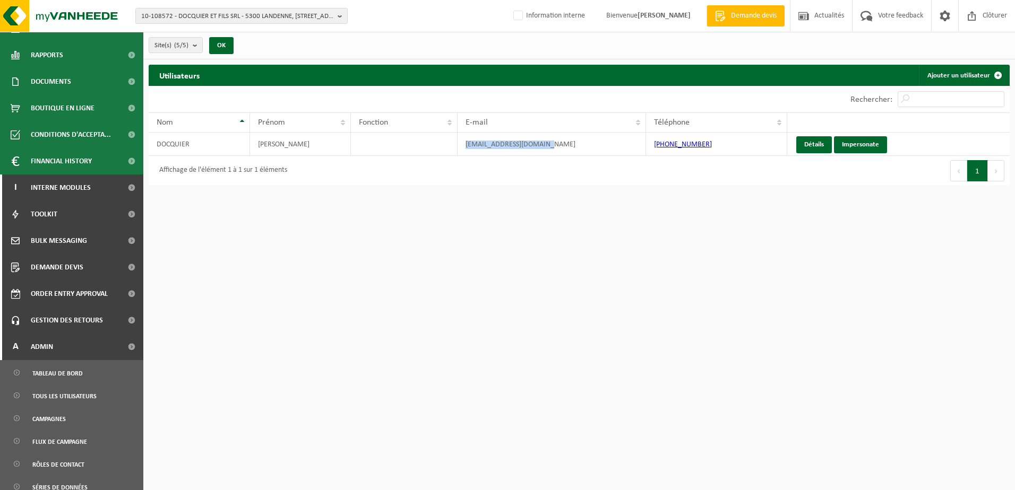
scroll to position [258, 0]
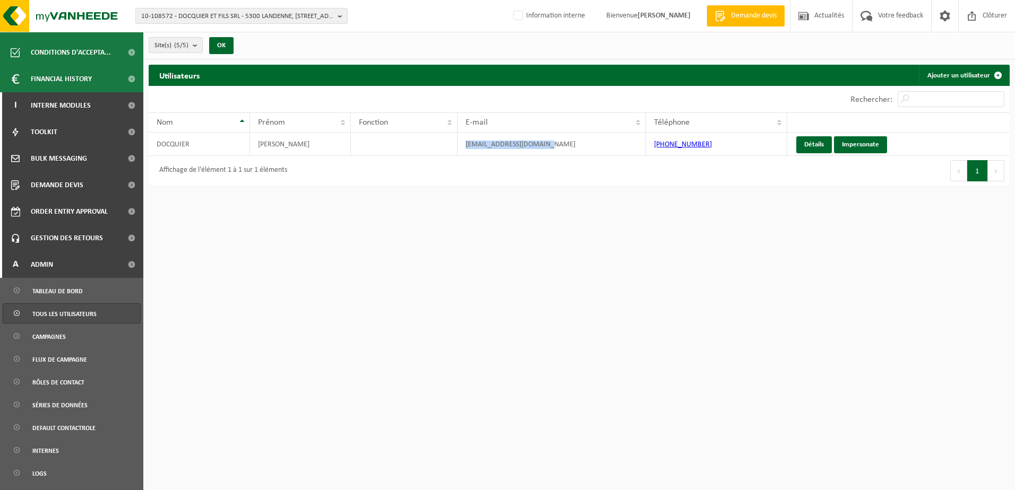
click at [77, 310] on span "Tous les utilisateurs" at bounding box center [64, 314] width 64 height 20
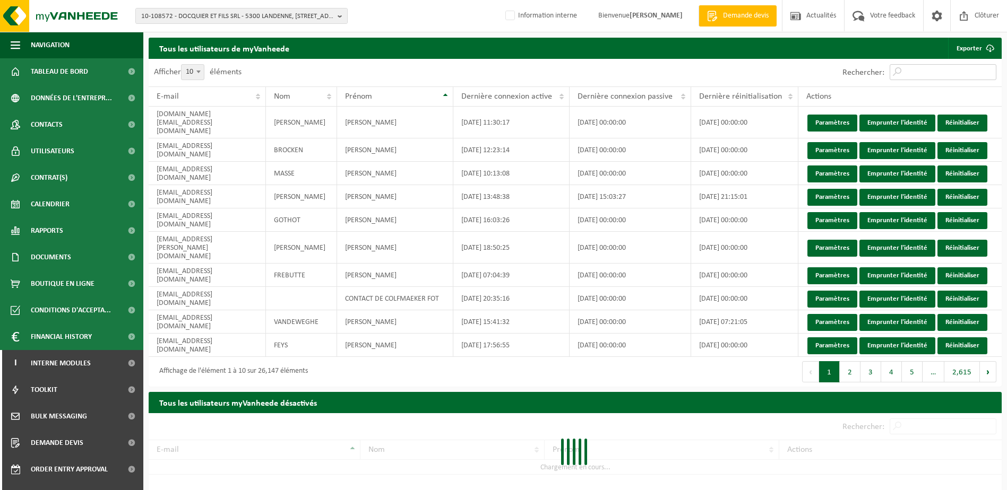
click at [923, 72] on input "Rechercher:" at bounding box center [942, 72] width 107 height 16
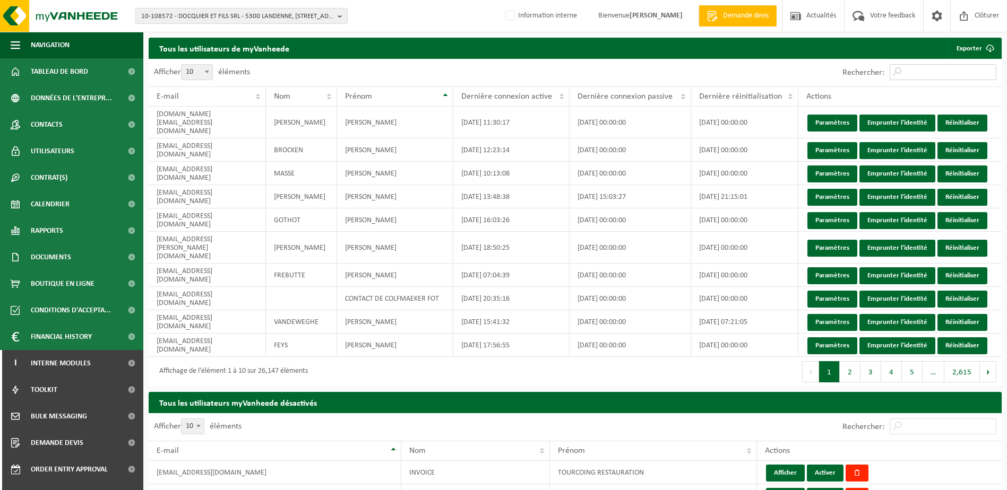
paste input "[EMAIL_ADDRESS][DOMAIN_NAME]"
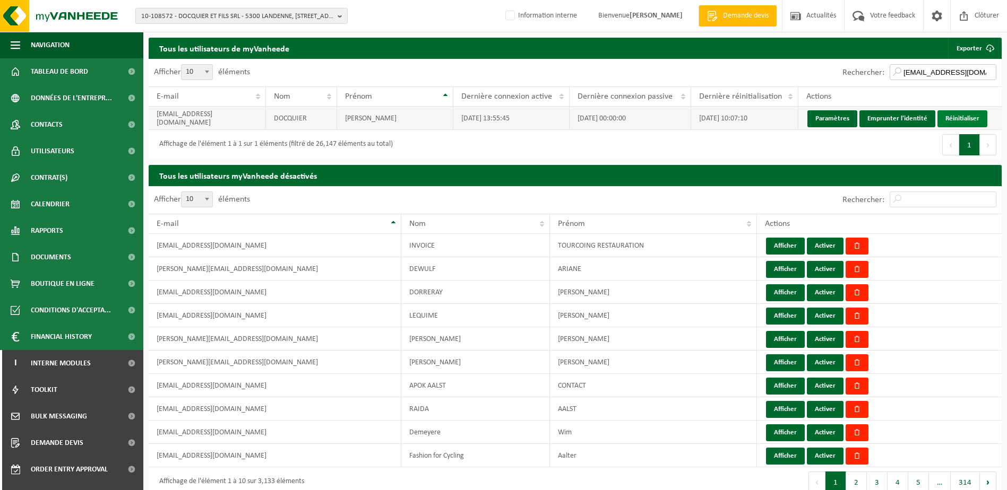
type input "[EMAIL_ADDRESS][DOMAIN_NAME]"
click at [955, 115] on link "Réinitialiser" at bounding box center [962, 118] width 50 height 17
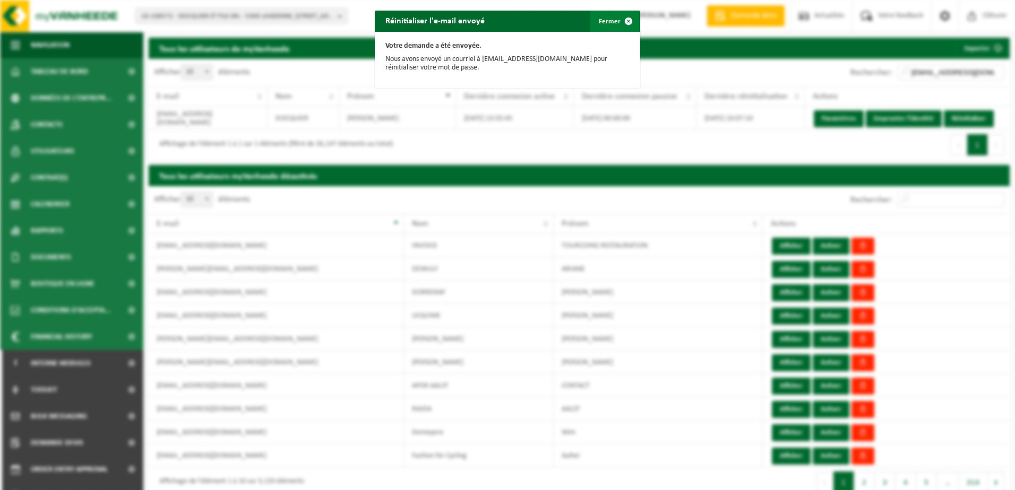
click at [602, 26] on button "Fermer" at bounding box center [614, 21] width 49 height 21
